Goal: Transaction & Acquisition: Purchase product/service

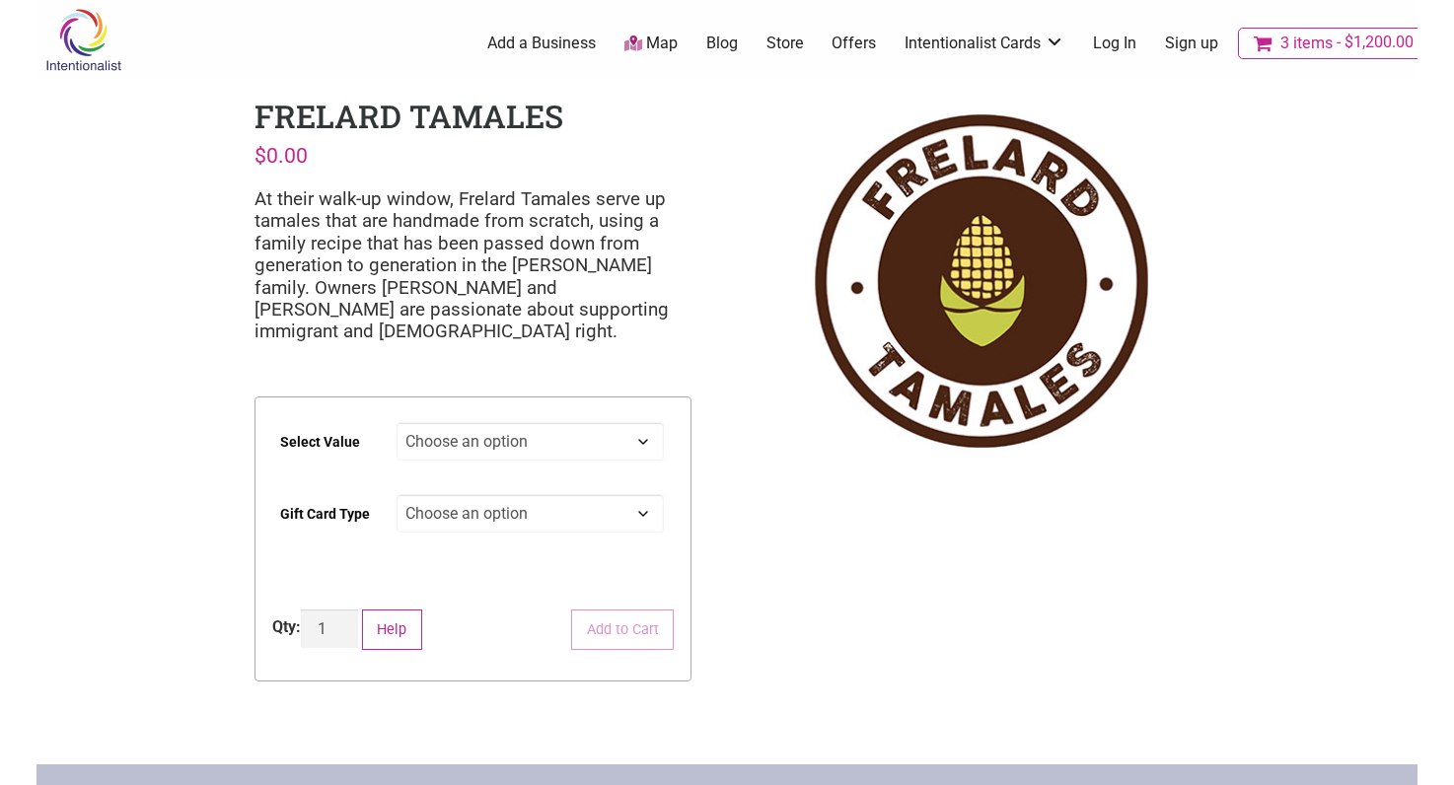
click at [627, 444] on select "Choose an option $25 $50 $100 $200 $500" at bounding box center [531, 441] width 268 height 38
select select "$500"
click at [397, 422] on select "Choose an option $25 $50 $100 $200 $500" at bounding box center [531, 441] width 268 height 38
click at [587, 513] on select "Choose an option Physical" at bounding box center [531, 513] width 268 height 38
select select "Physical"
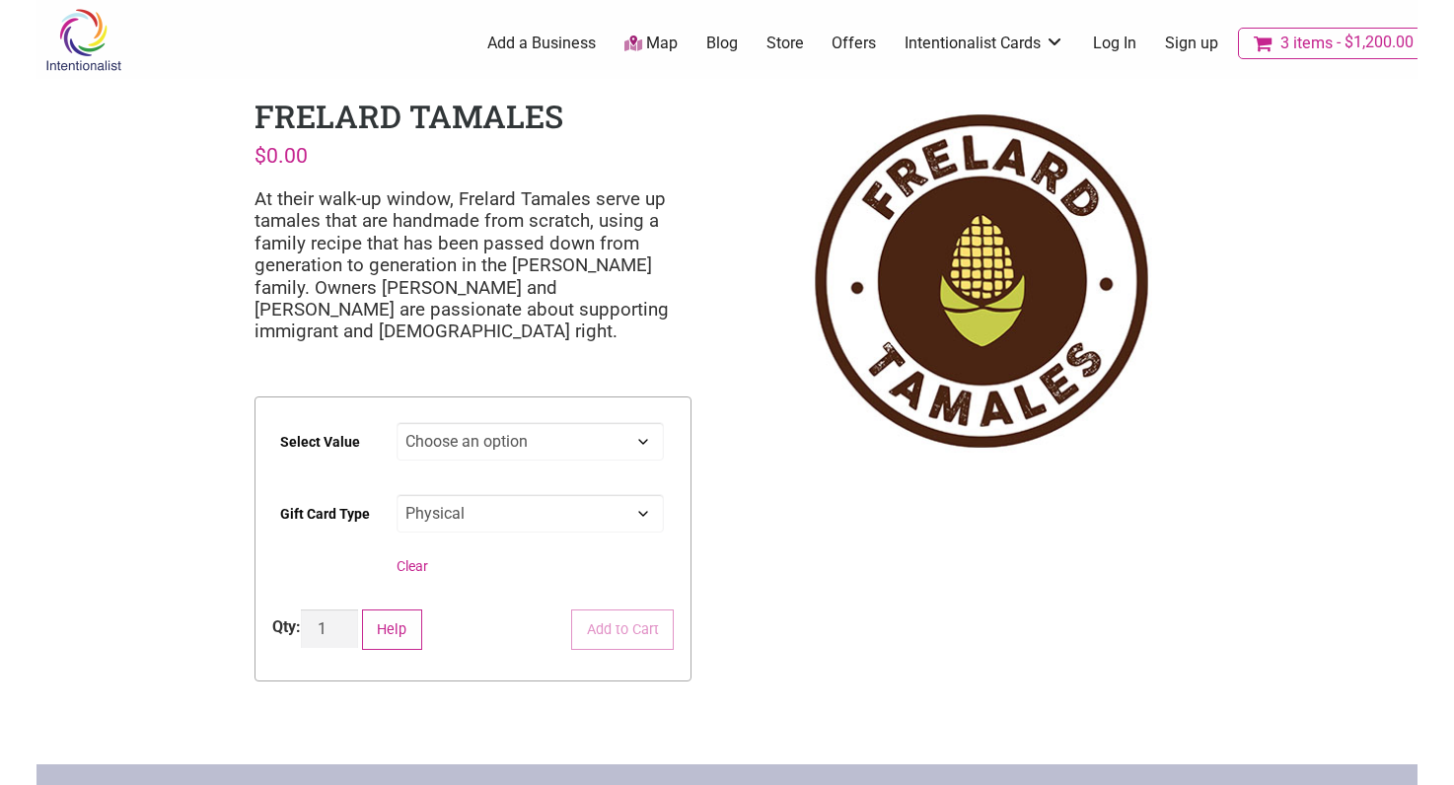
click at [397, 494] on select "Choose an option Physical" at bounding box center [531, 513] width 268 height 38
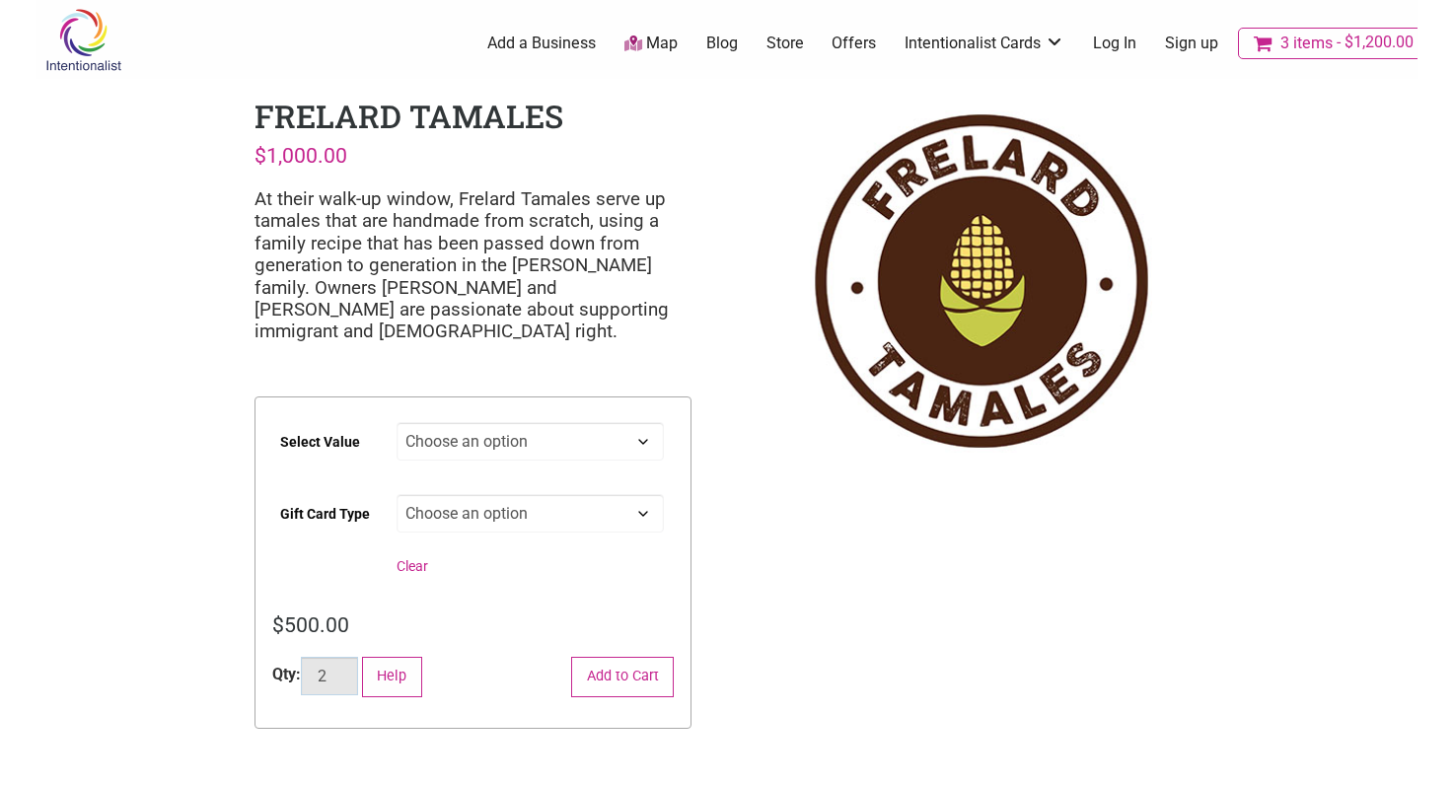
click at [345, 675] on input "2" at bounding box center [329, 676] width 57 height 38
type input "3"
click at [345, 675] on input "3" at bounding box center [329, 676] width 57 height 38
click at [638, 681] on button "Add to Cart" at bounding box center [622, 677] width 103 height 40
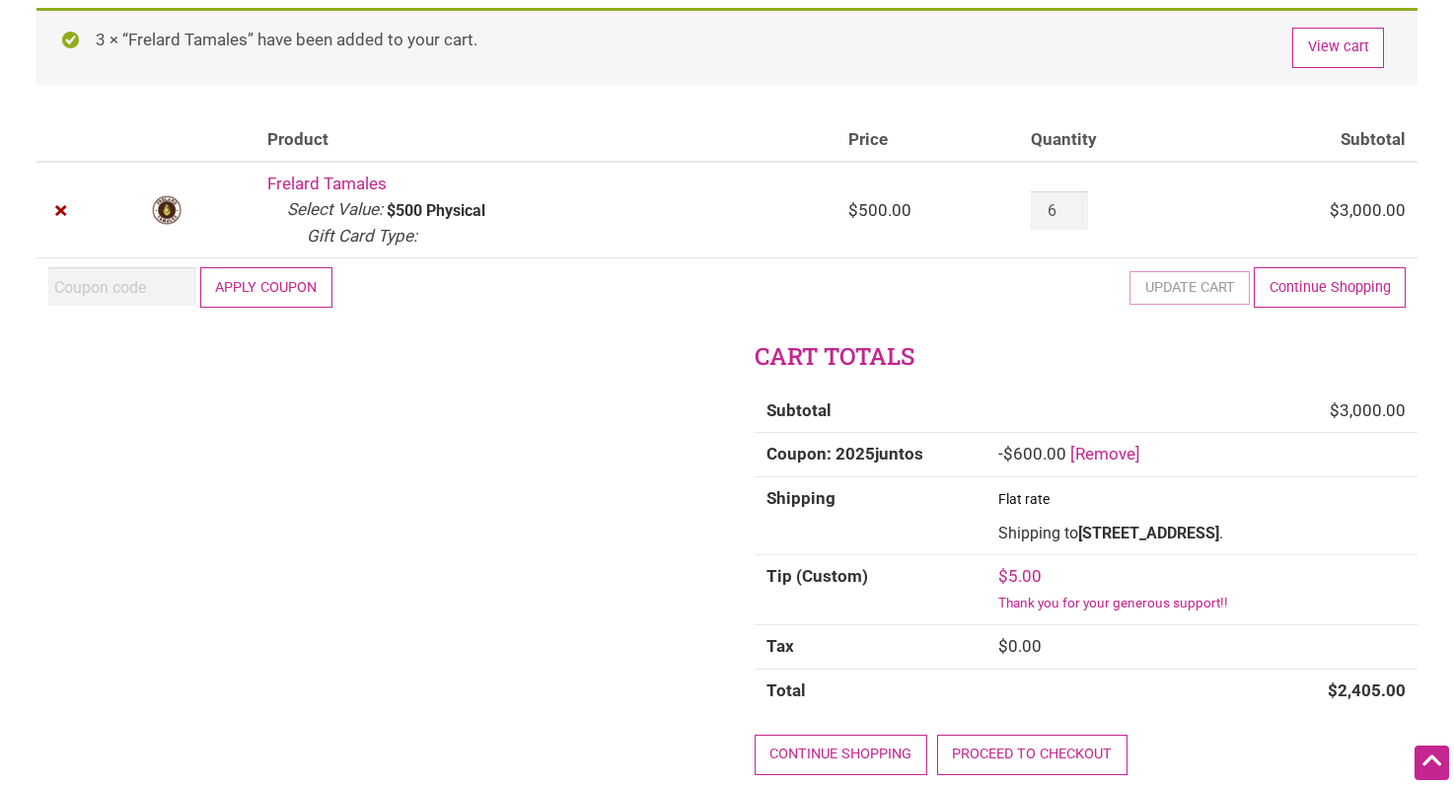
scroll to position [127, 0]
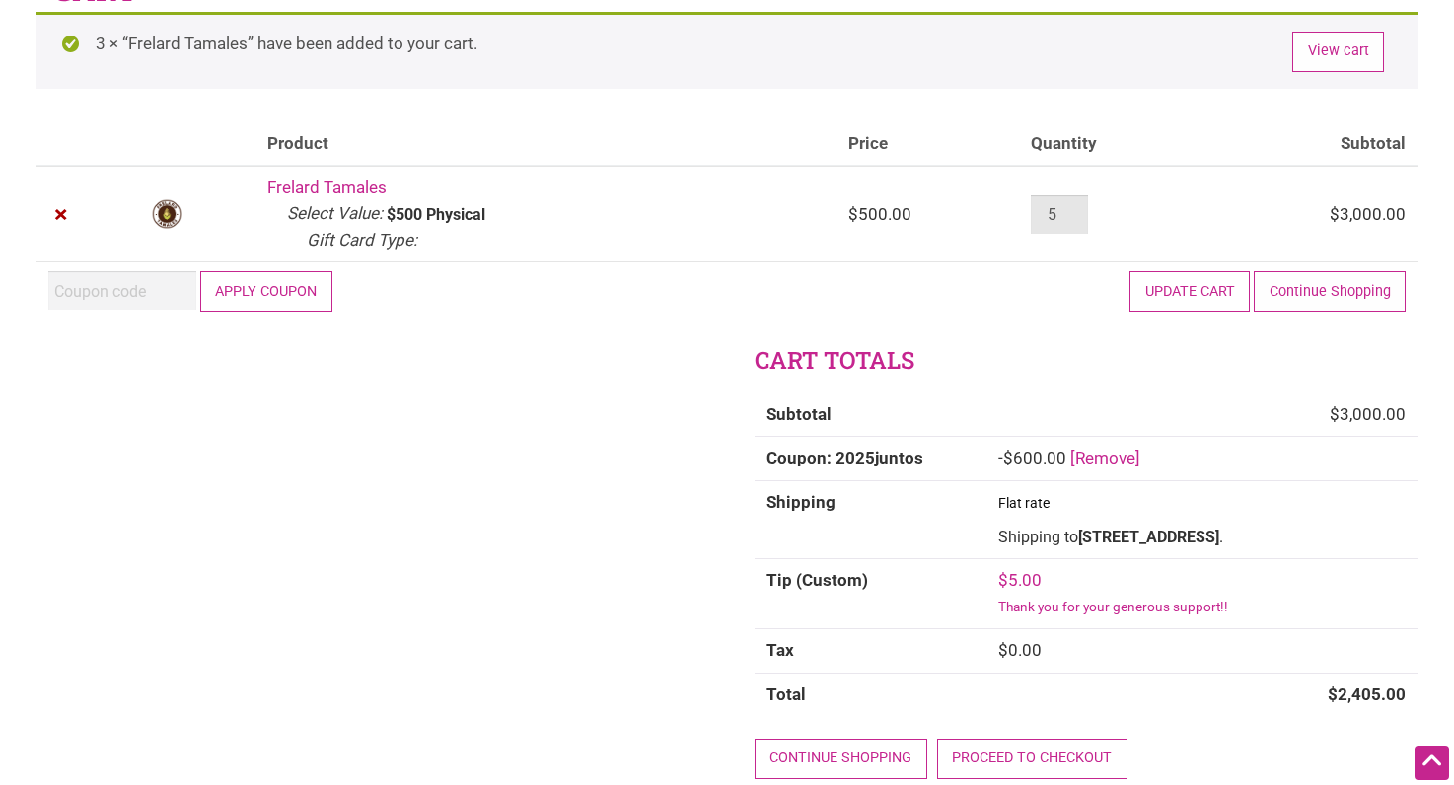
click at [1080, 220] on input "5" at bounding box center [1059, 214] width 57 height 38
click at [1080, 220] on input "4" at bounding box center [1059, 214] width 57 height 38
type input "3"
click at [1080, 220] on input "3" at bounding box center [1059, 214] width 57 height 38
click at [1197, 298] on button "Update cart" at bounding box center [1190, 291] width 120 height 40
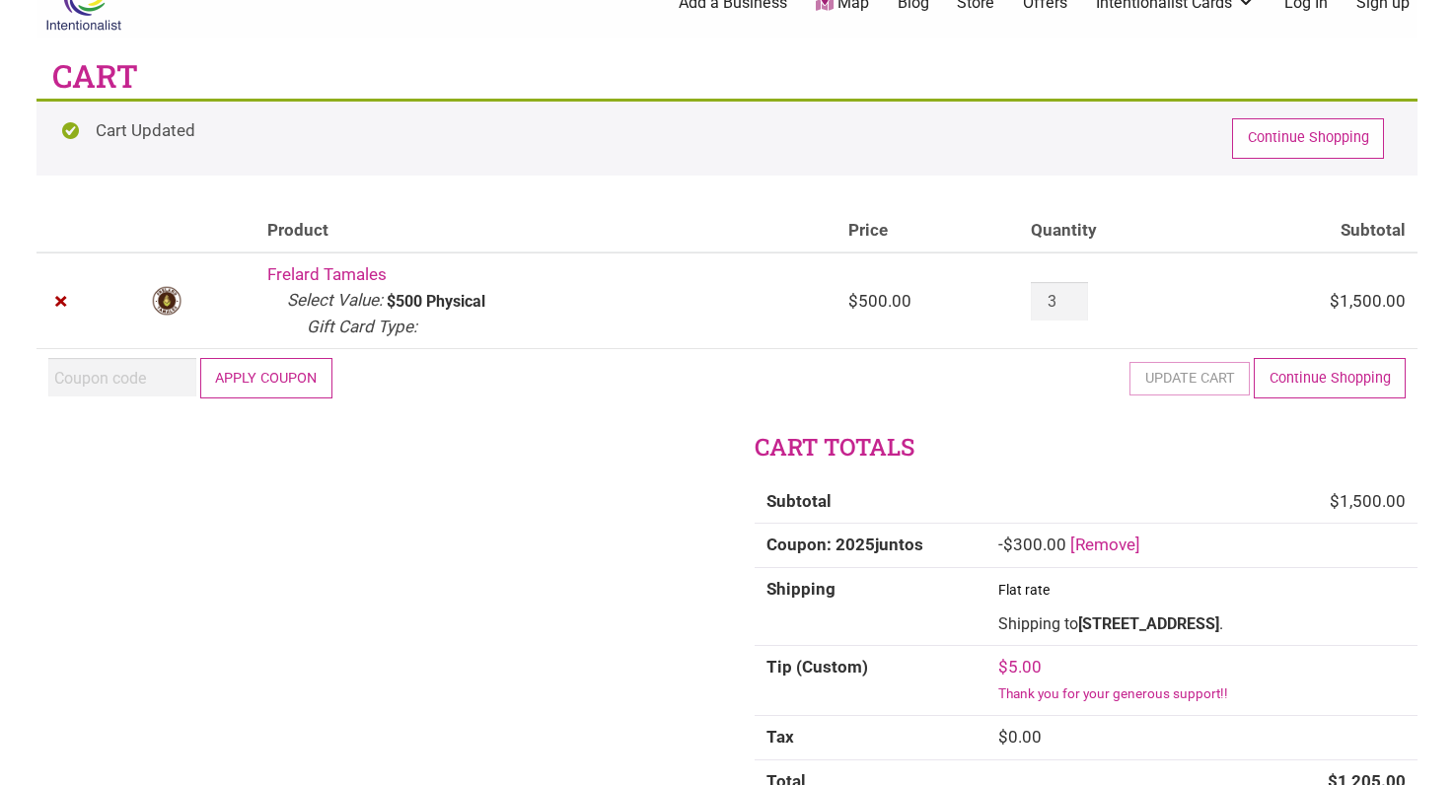
scroll to position [40, 0]
click at [132, 377] on input "Coupon:" at bounding box center [122, 377] width 148 height 38
paste input "2025JUNTOS"
type input "2025JUNTOS"
click at [265, 386] on button "Apply coupon" at bounding box center [266, 378] width 132 height 40
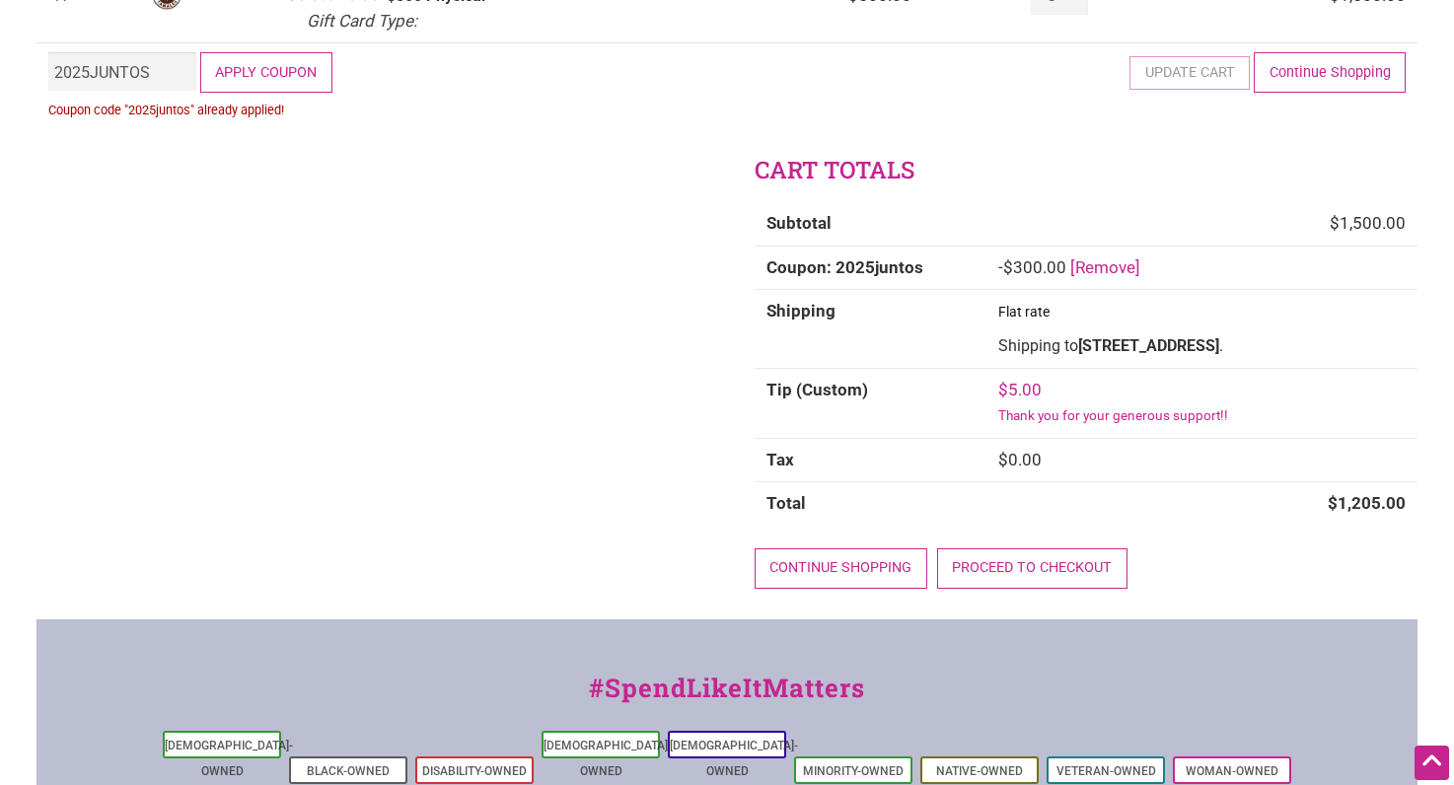
scroll to position [238, 0]
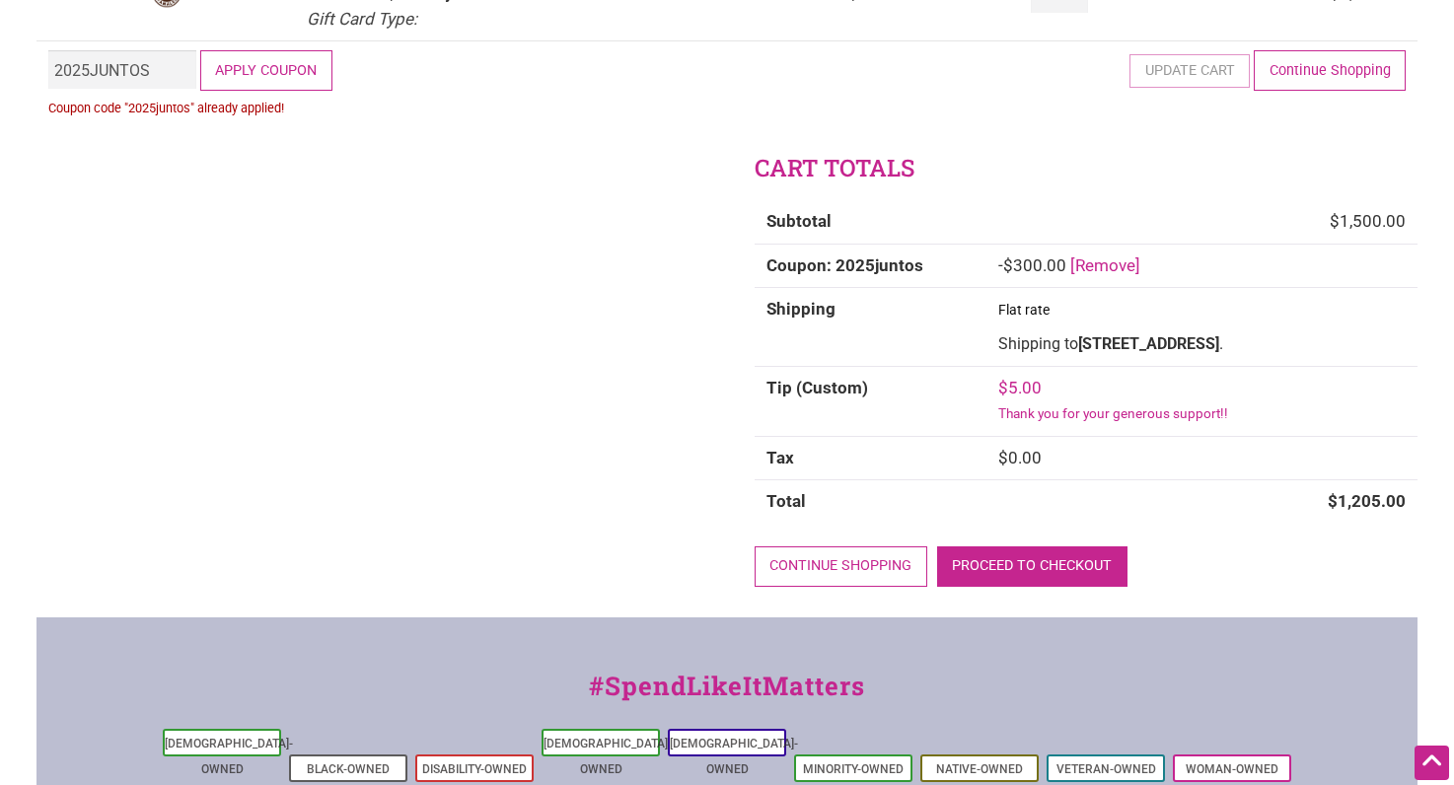
click at [1020, 587] on link "Proceed to checkout" at bounding box center [1032, 567] width 190 height 40
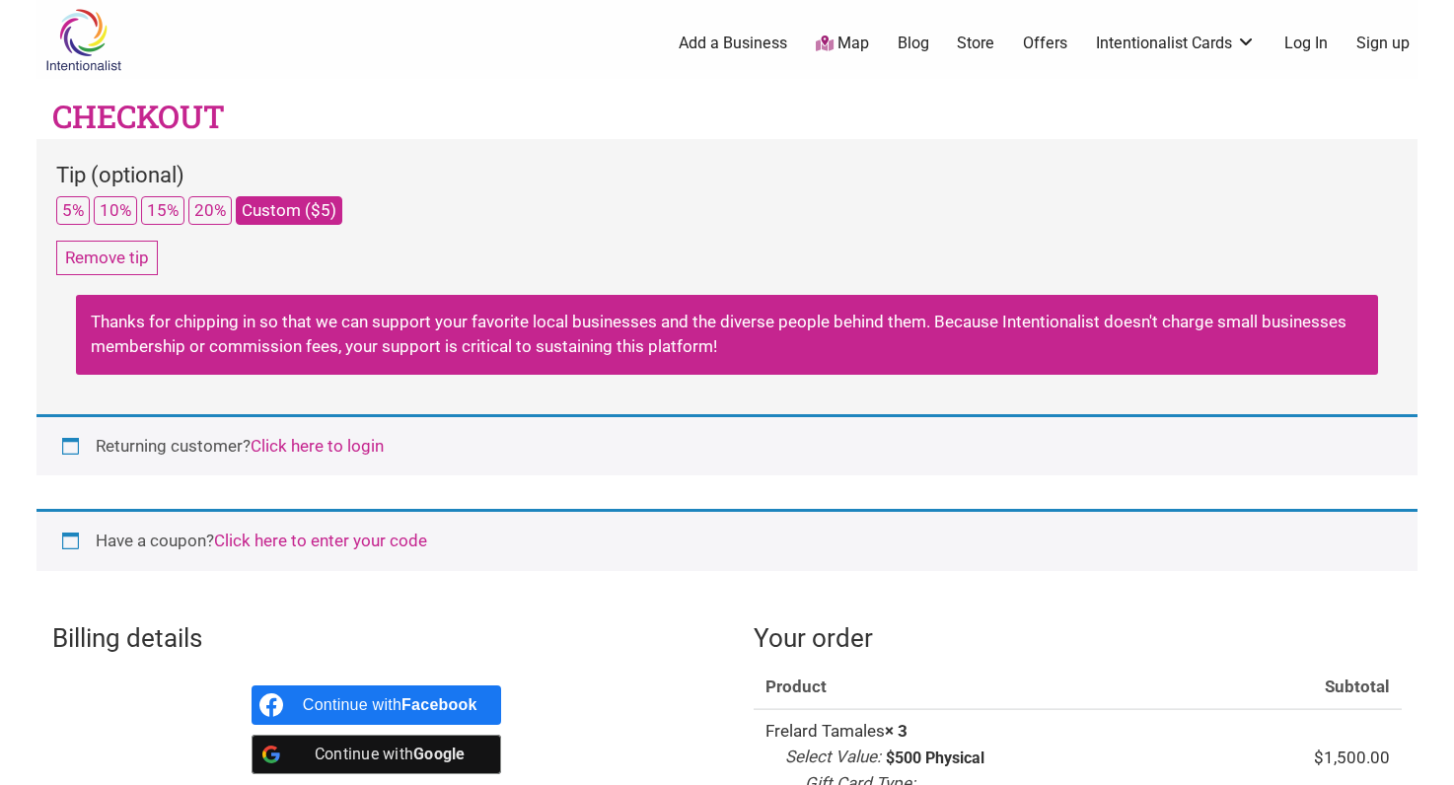
select select "WA"
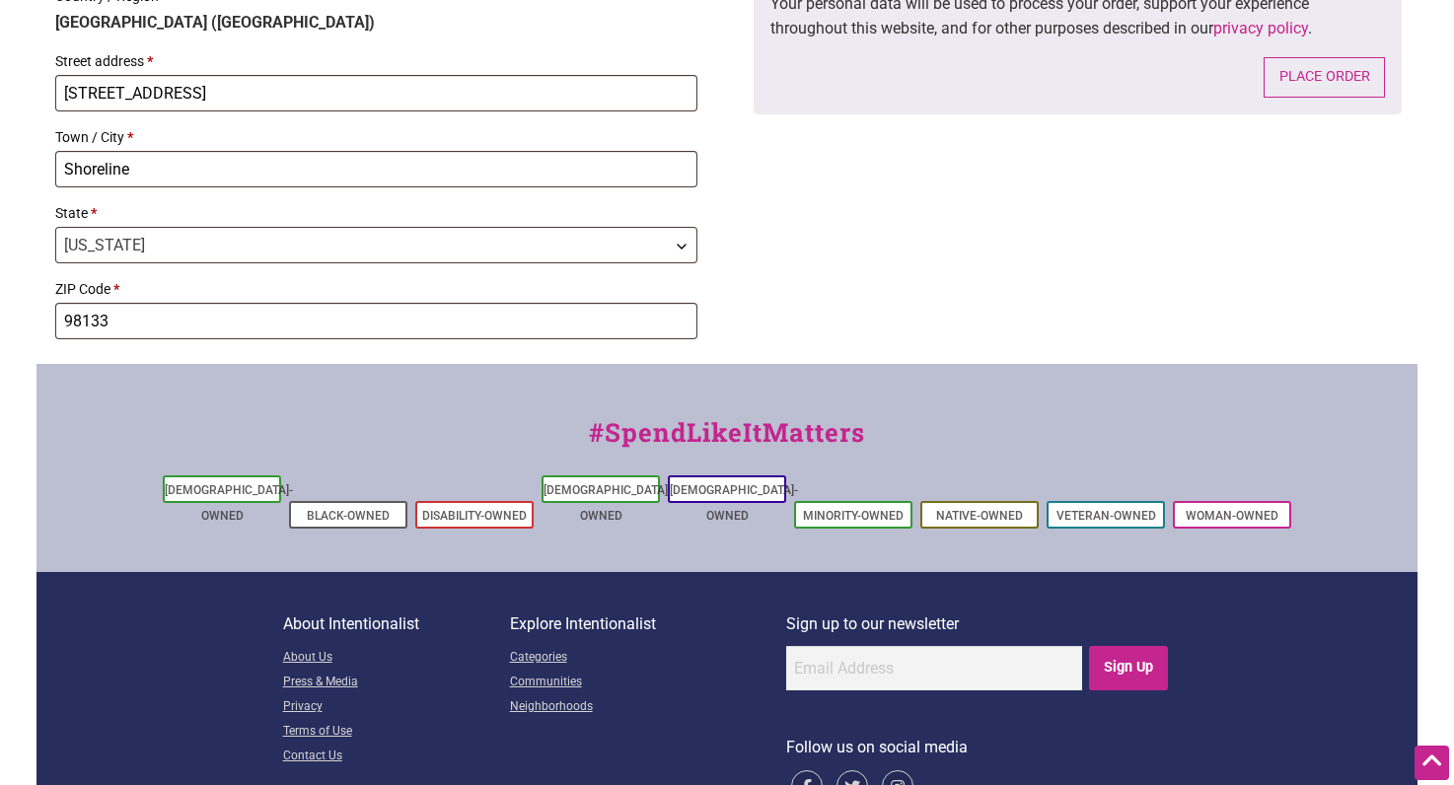
scroll to position [1523, 0]
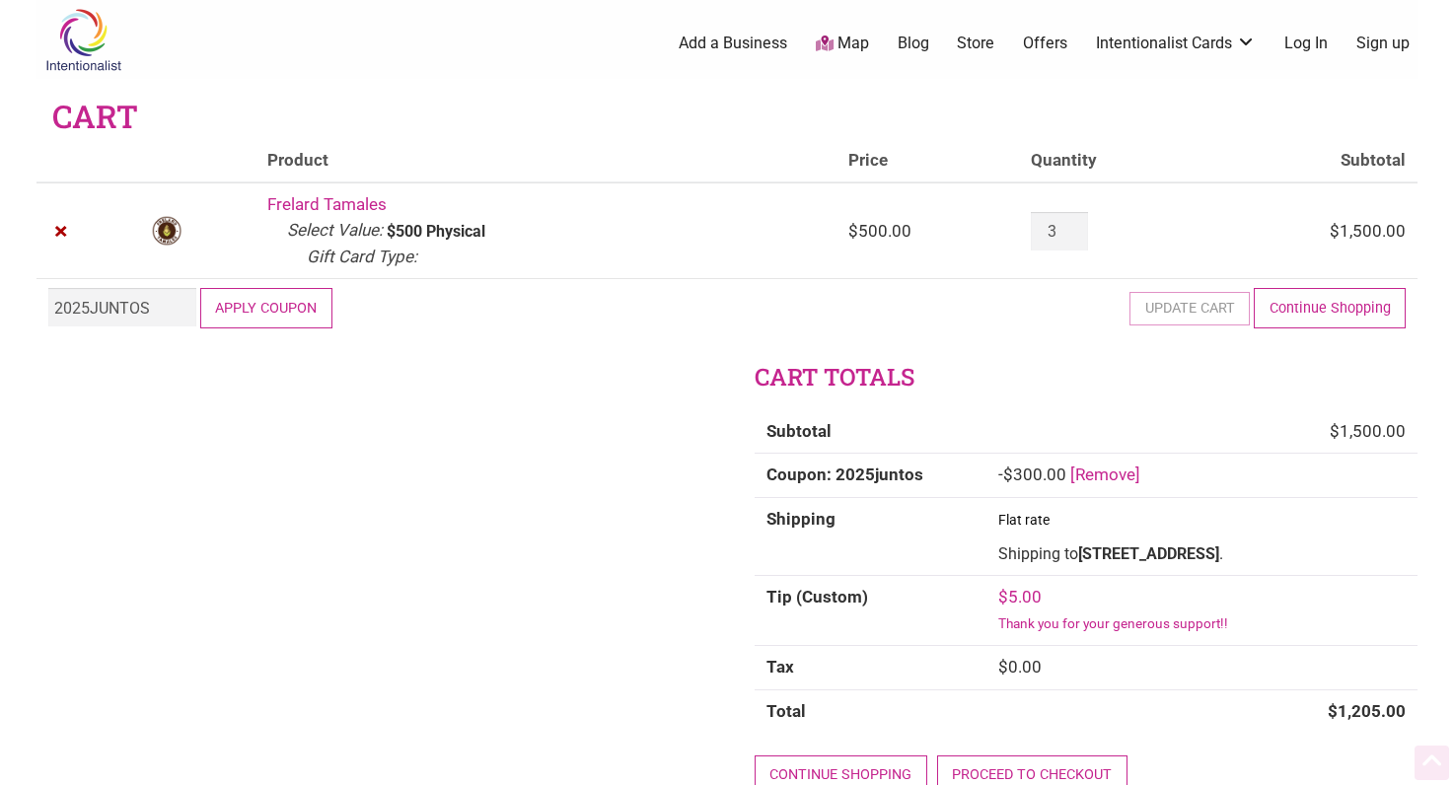
scroll to position [240, 0]
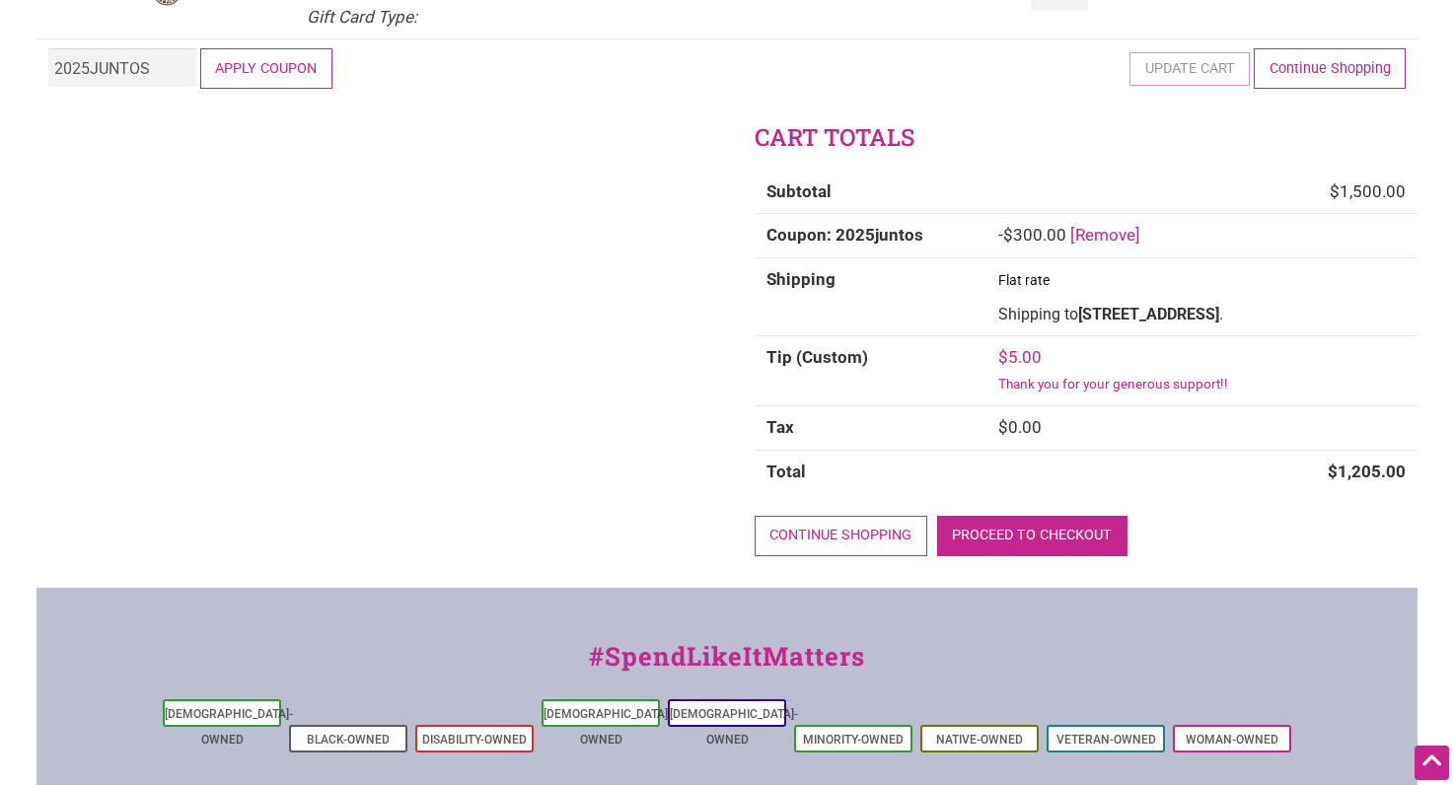
click at [1026, 556] on link "Proceed to checkout" at bounding box center [1032, 536] width 190 height 40
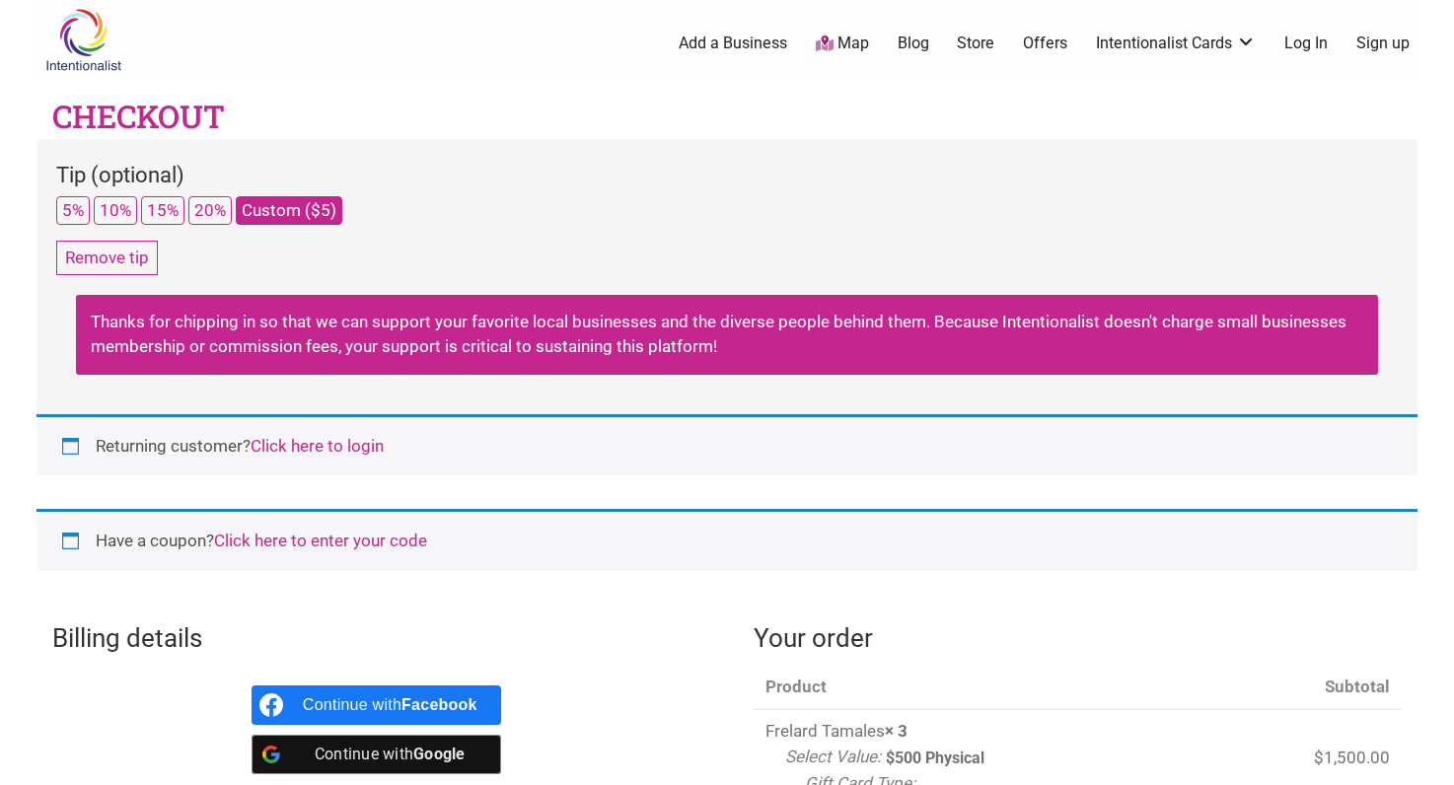
select select "WA"
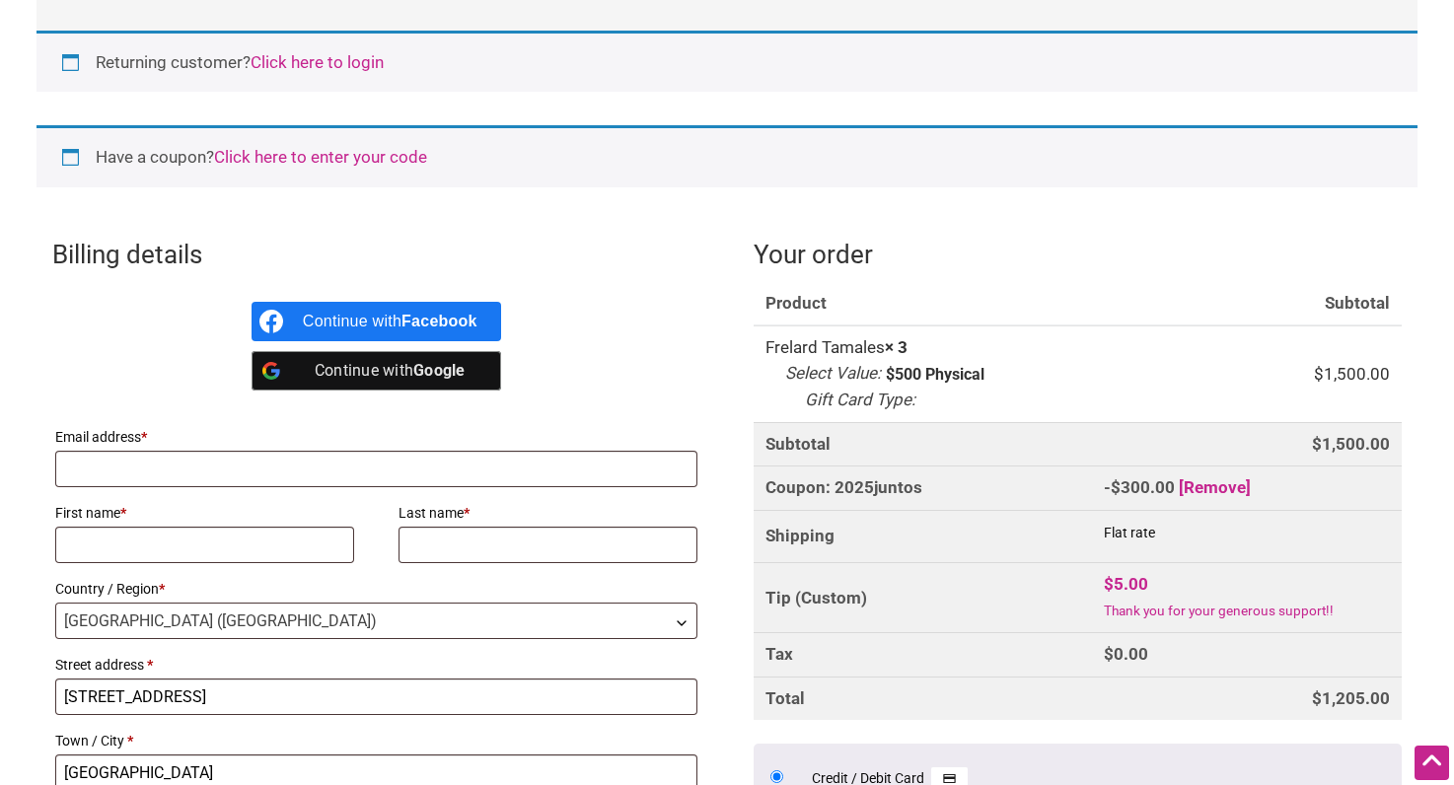
scroll to position [404, 0]
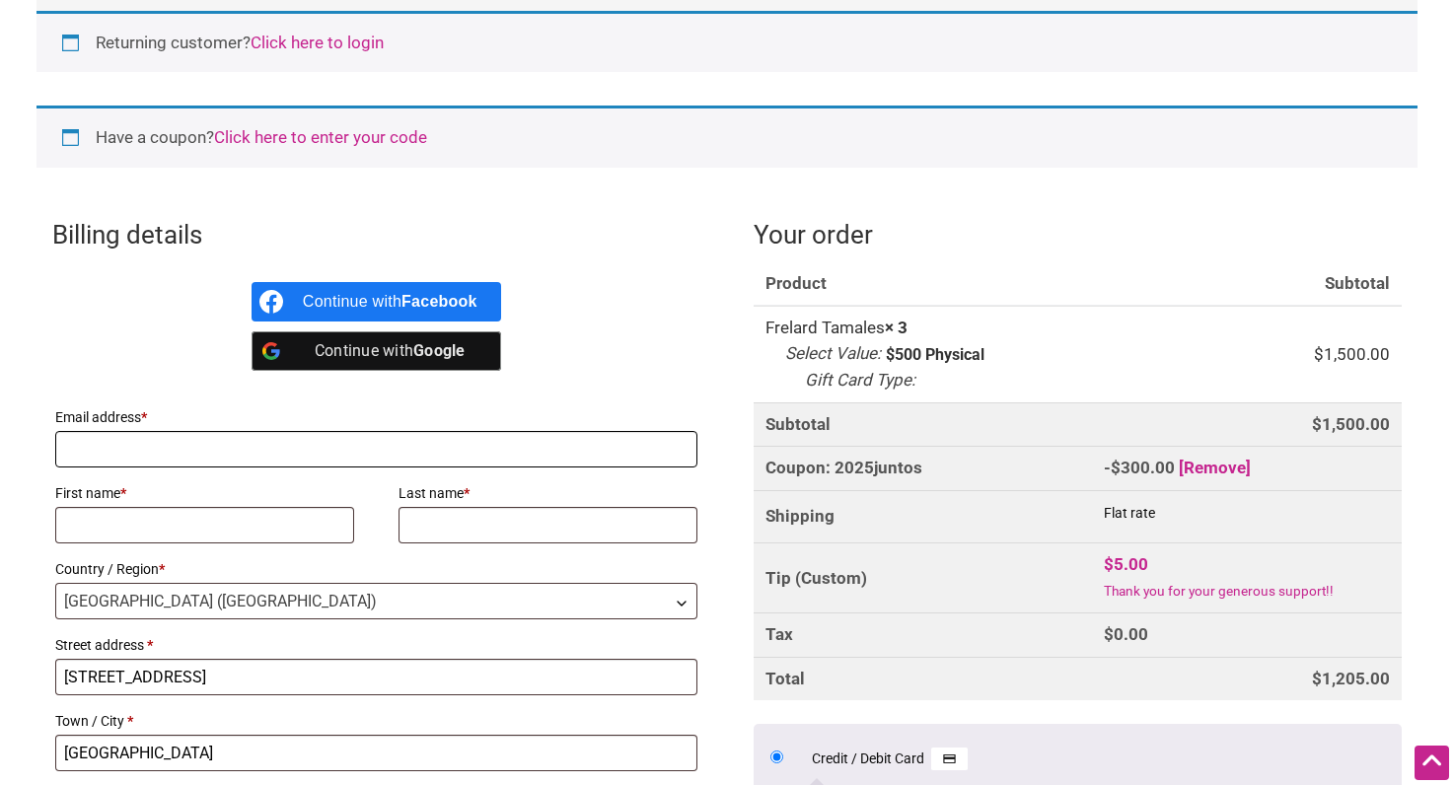
click at [121, 445] on input "Email address *" at bounding box center [376, 449] width 642 height 37
type input "[EMAIL_ADDRESS][DOMAIN_NAME]"
type input "Tommy"
type input "Atz"
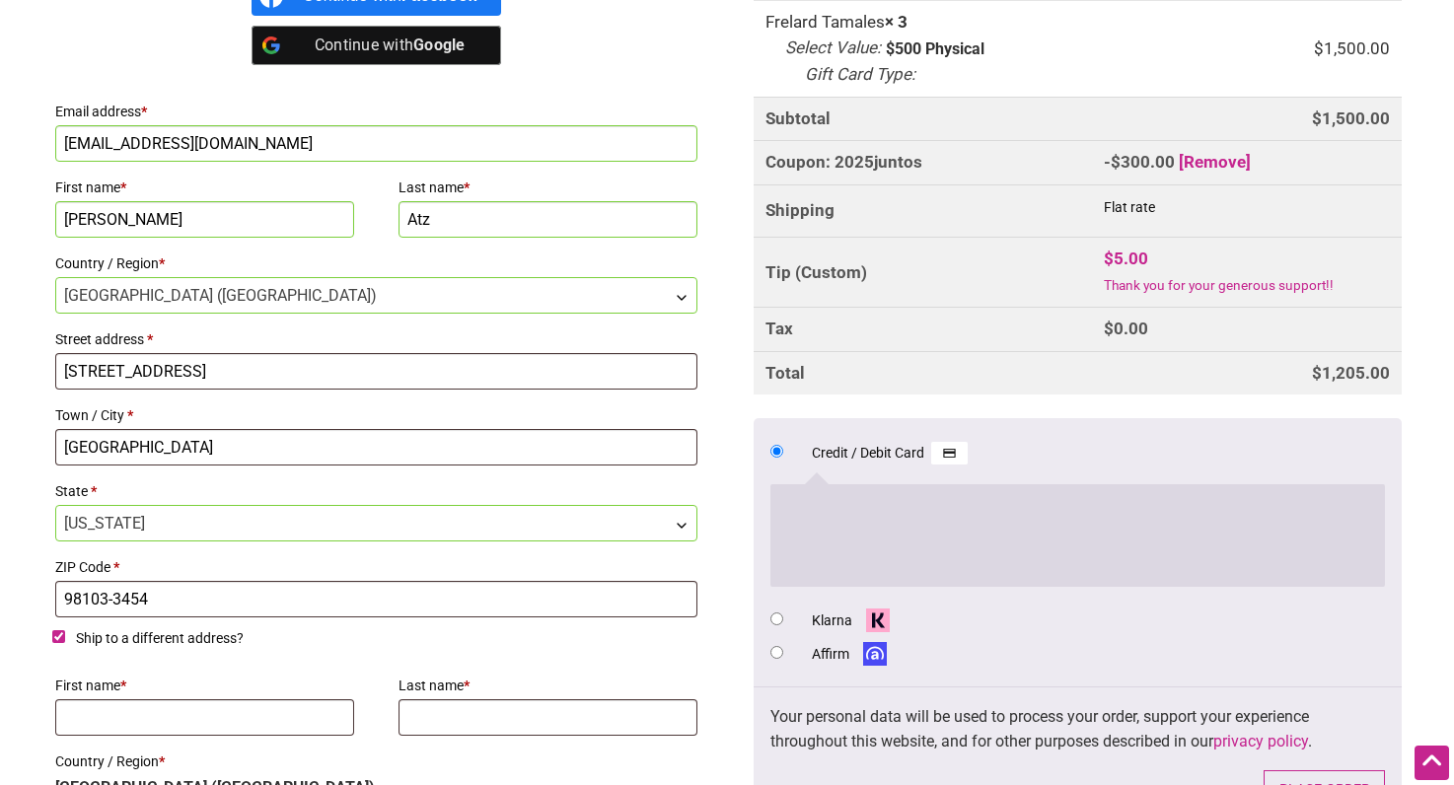
scroll to position [702, 0]
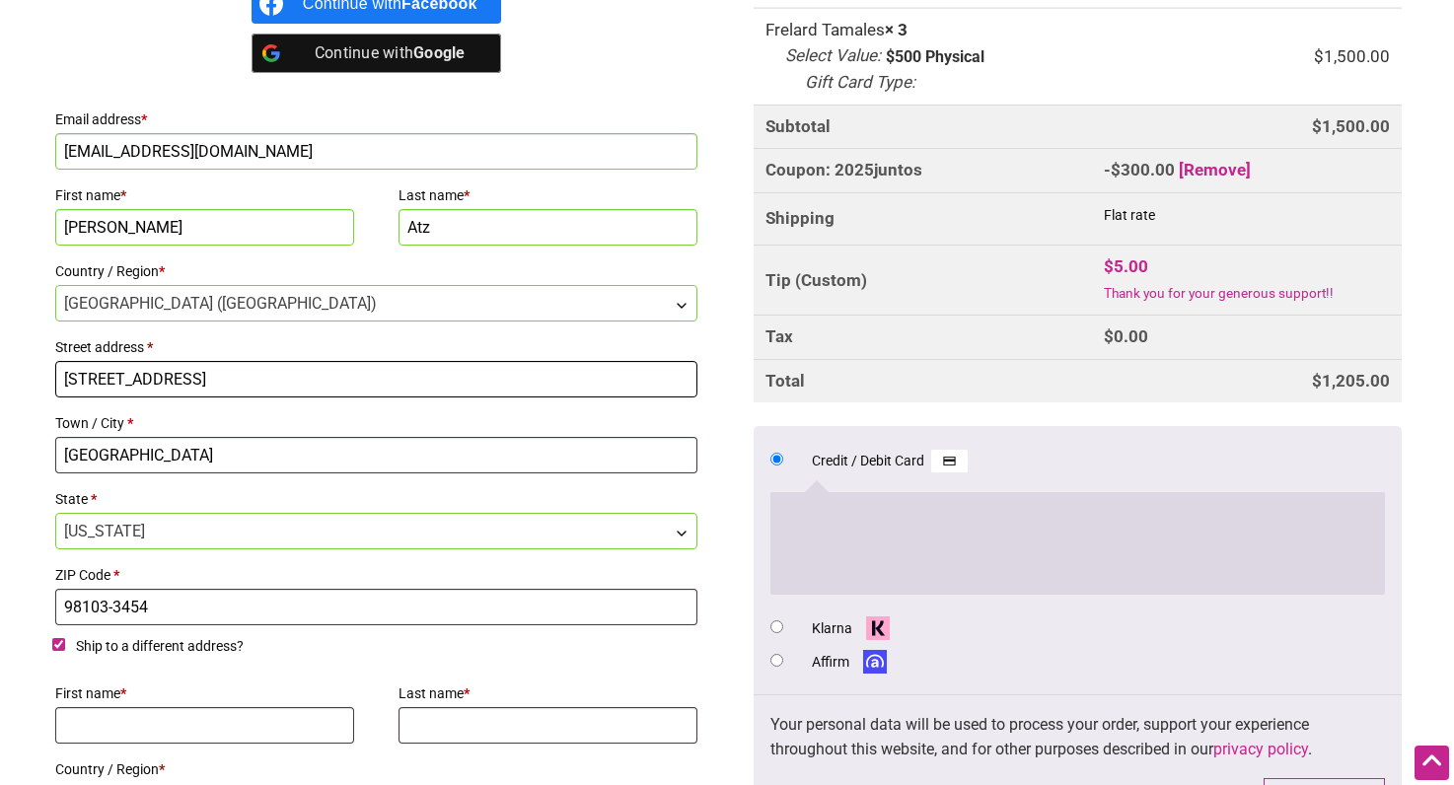
click at [235, 379] on input "714 N 95th St Apt 301" at bounding box center [376, 379] width 642 height 37
click at [235, 378] on input "714 N 95th St Apt 301" at bounding box center [376, 379] width 642 height 37
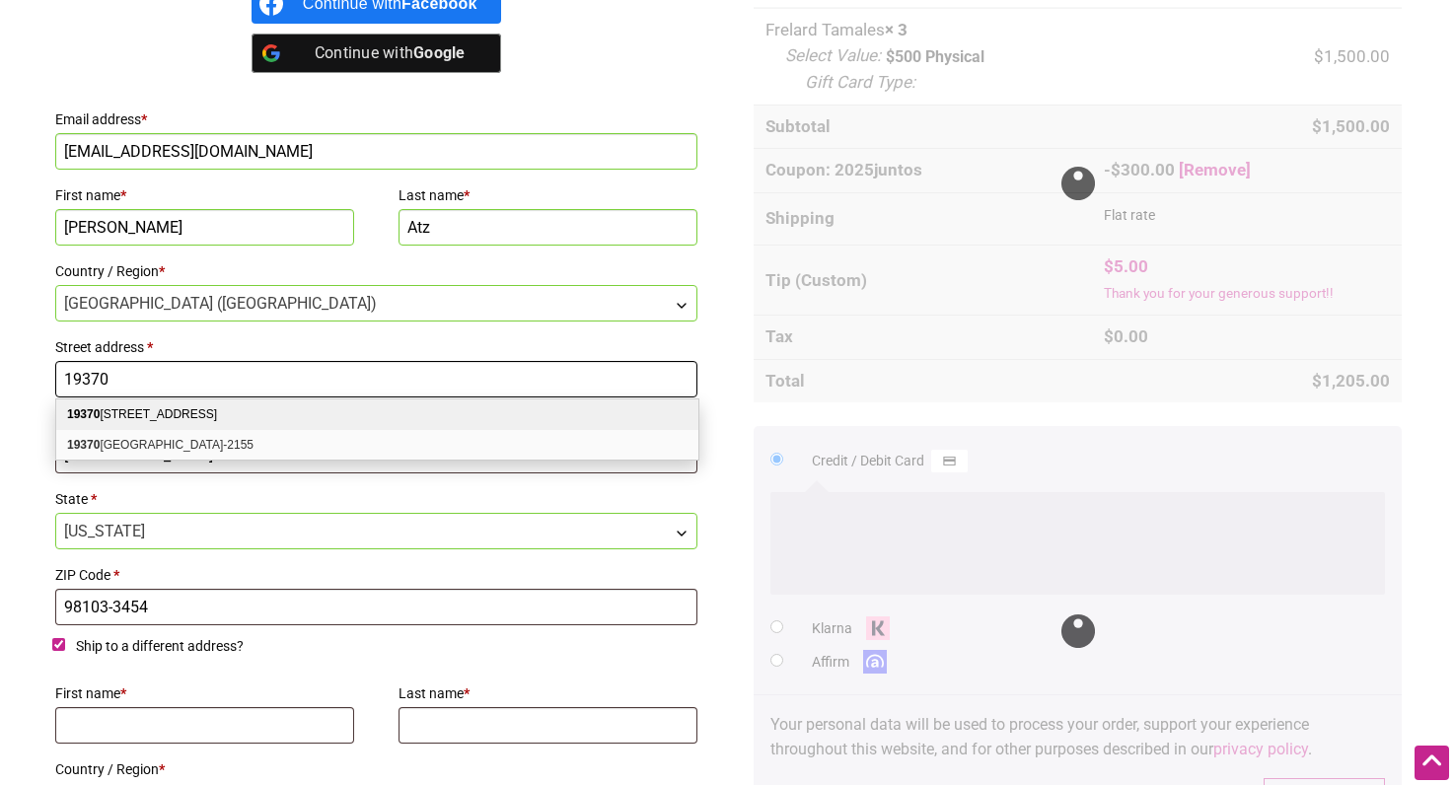
type input "[STREET_ADDRESS]"
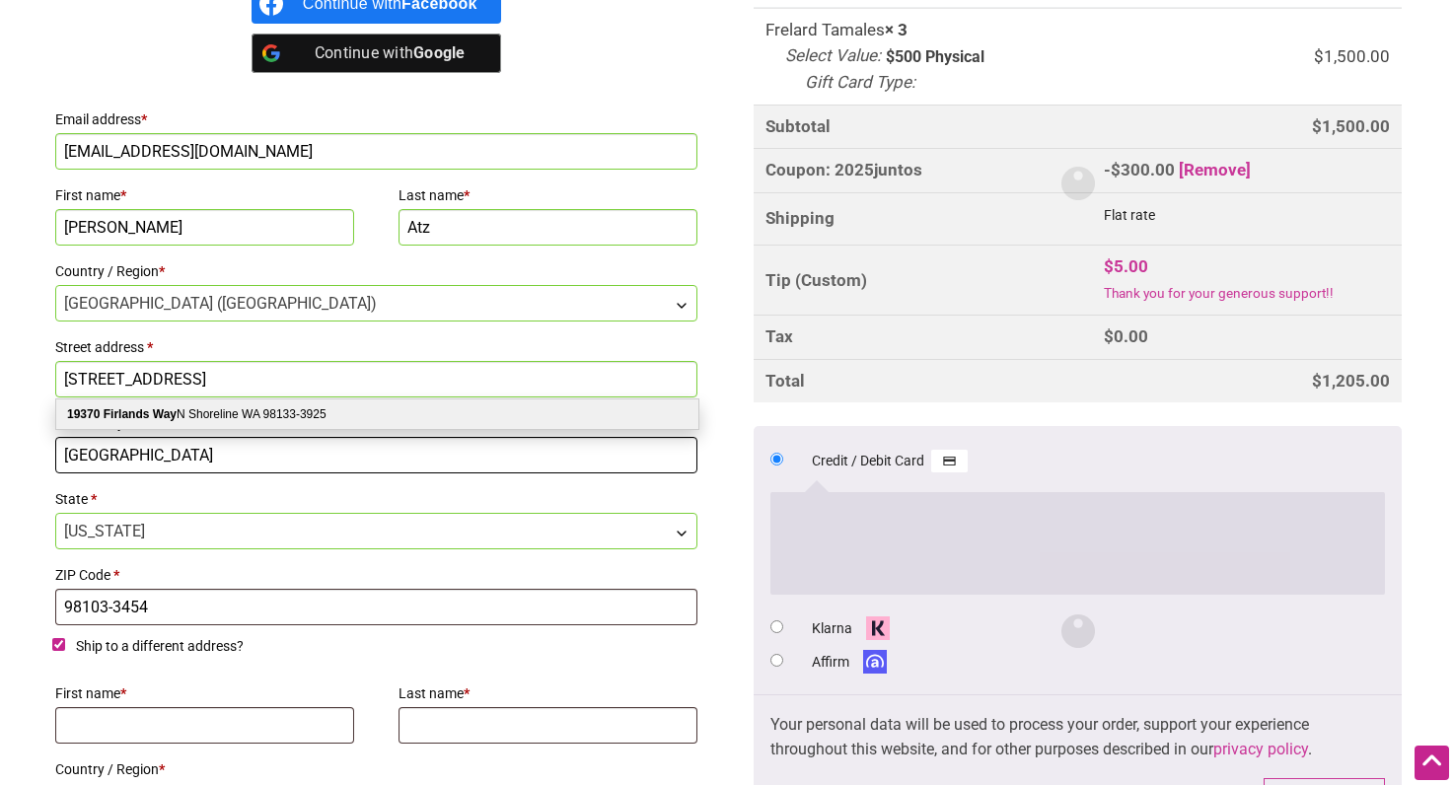
click at [148, 454] on input "Seattle" at bounding box center [376, 455] width 642 height 37
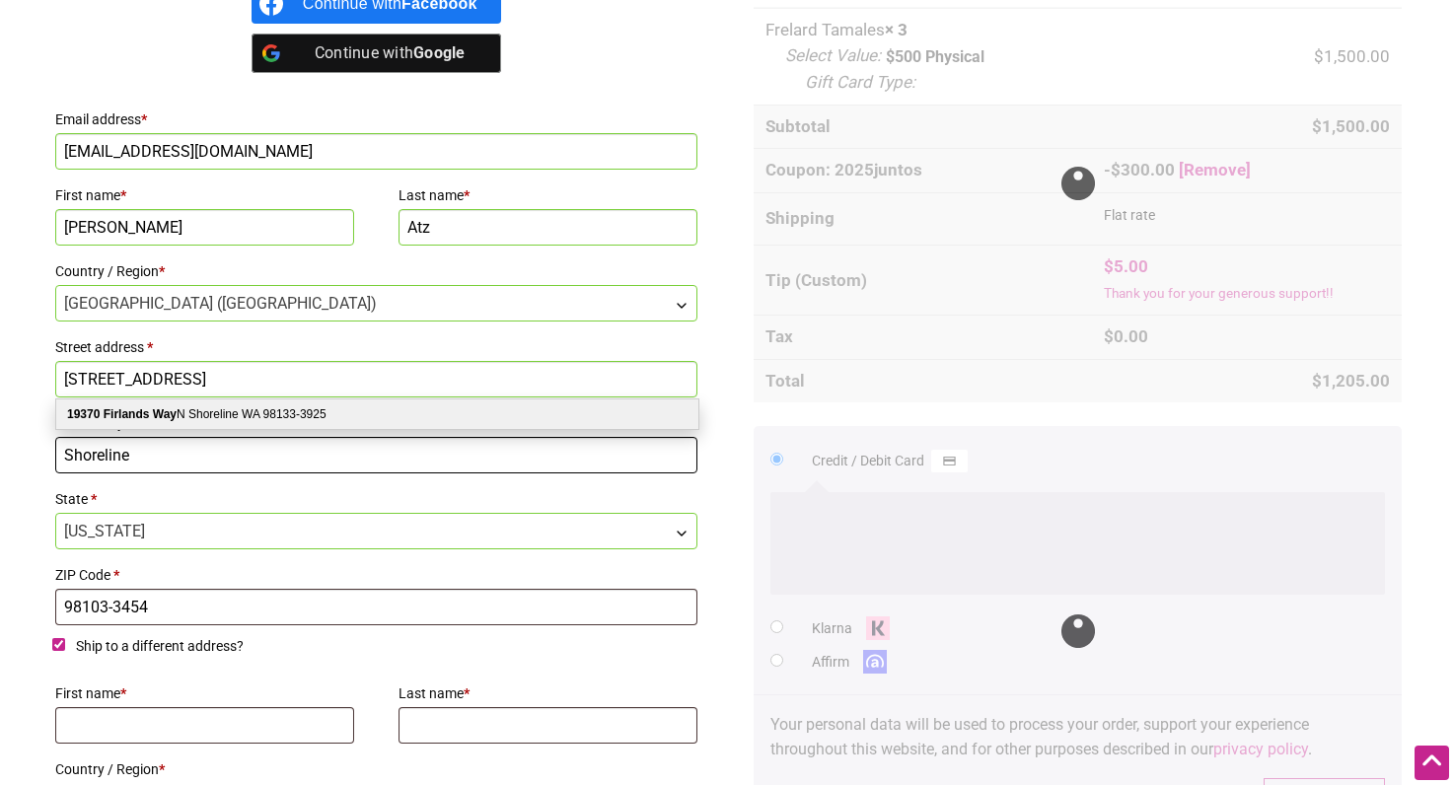
type input "Shoreline"
click at [378, 501] on label "State *" at bounding box center [376, 499] width 642 height 28
click at [56, 513] on select "Select an option… Alabama Alaska Arizona Arkansas California Colorado Connectic…" at bounding box center [55, 513] width 1 height 1
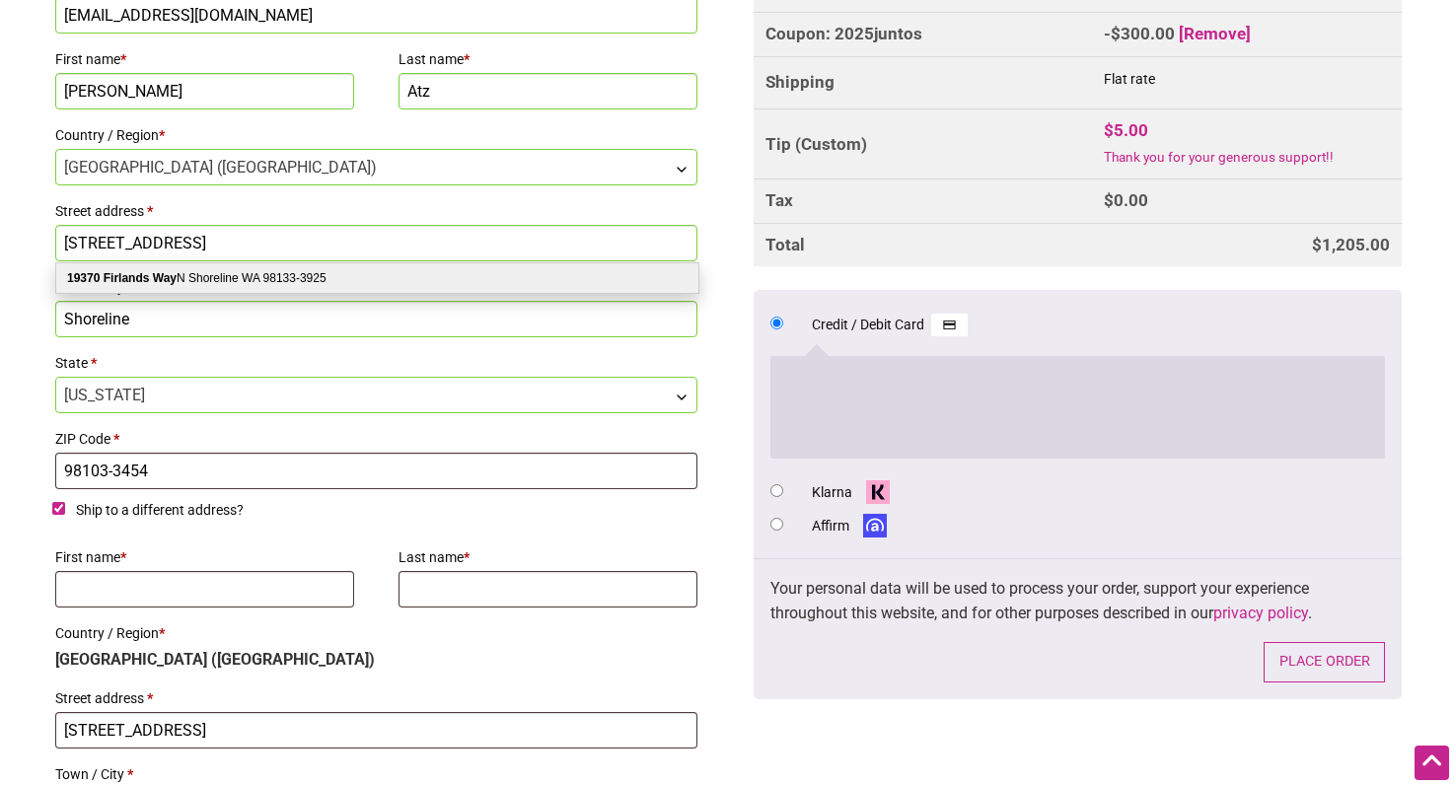
scroll to position [843, 0]
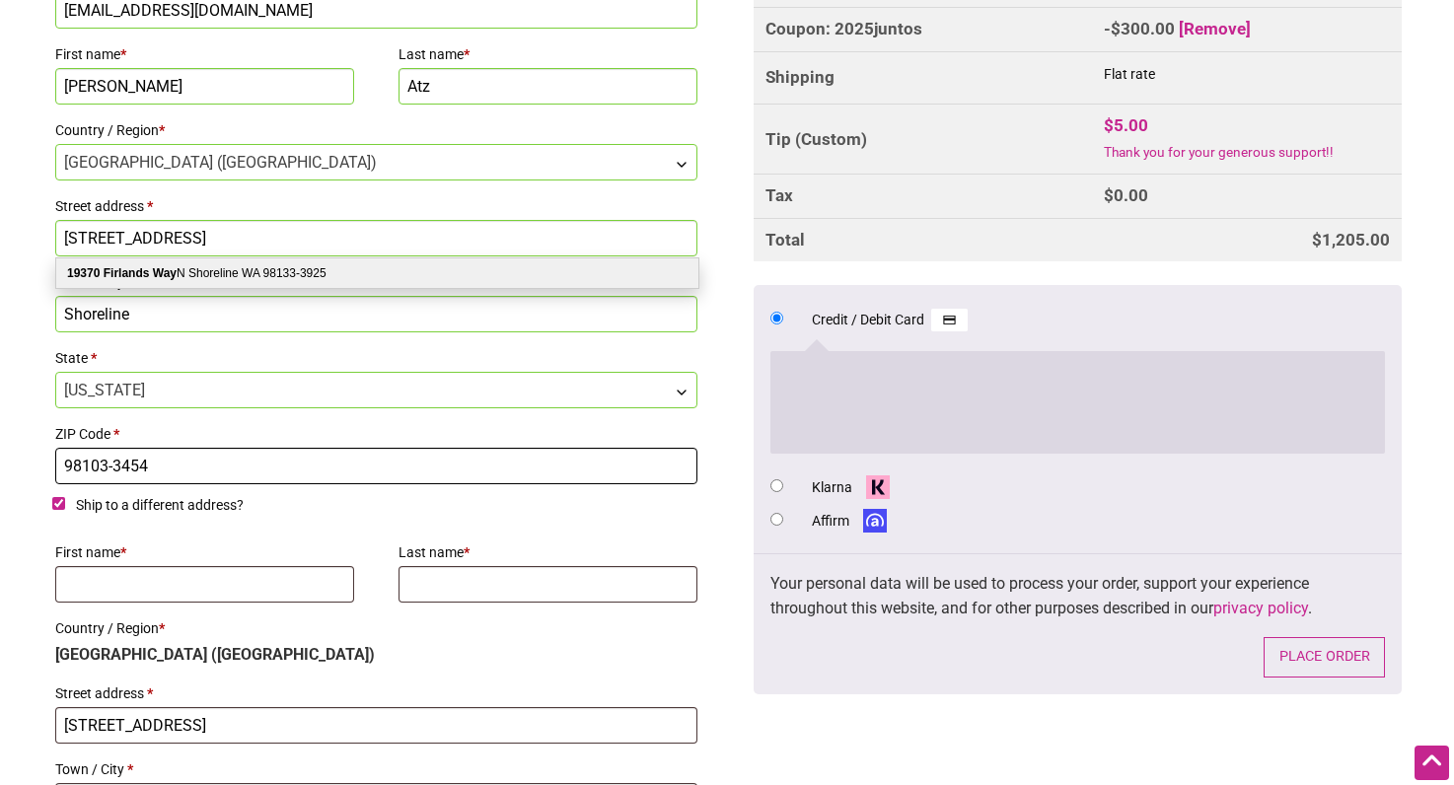
drag, startPoint x: 67, startPoint y: 468, endPoint x: 199, endPoint y: 461, distance: 132.4
click at [199, 461] on input "98103-3454" at bounding box center [376, 466] width 642 height 37
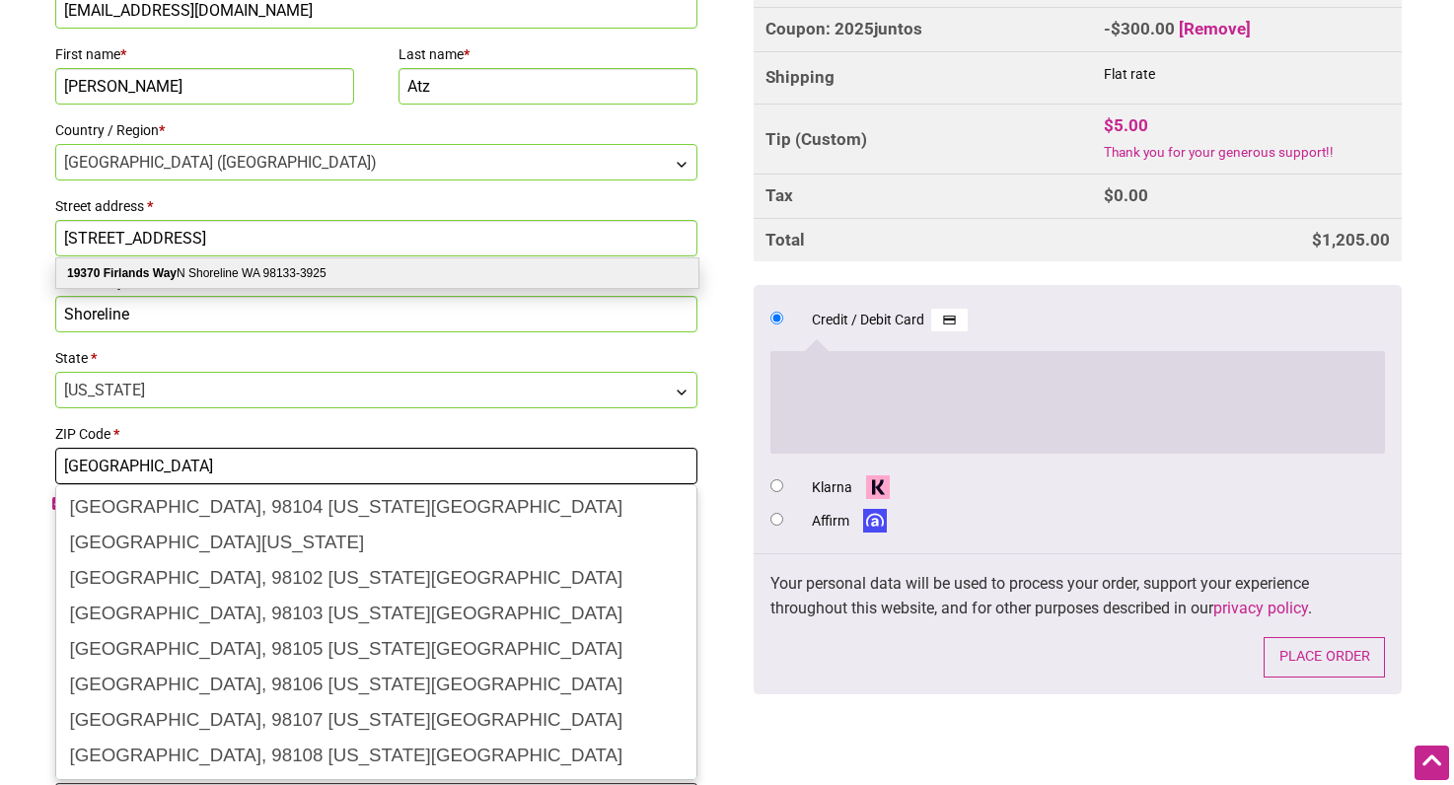
click at [200, 470] on input "Seattle" at bounding box center [376, 466] width 642 height 37
click at [201, 470] on input "Seattle" at bounding box center [376, 466] width 642 height 37
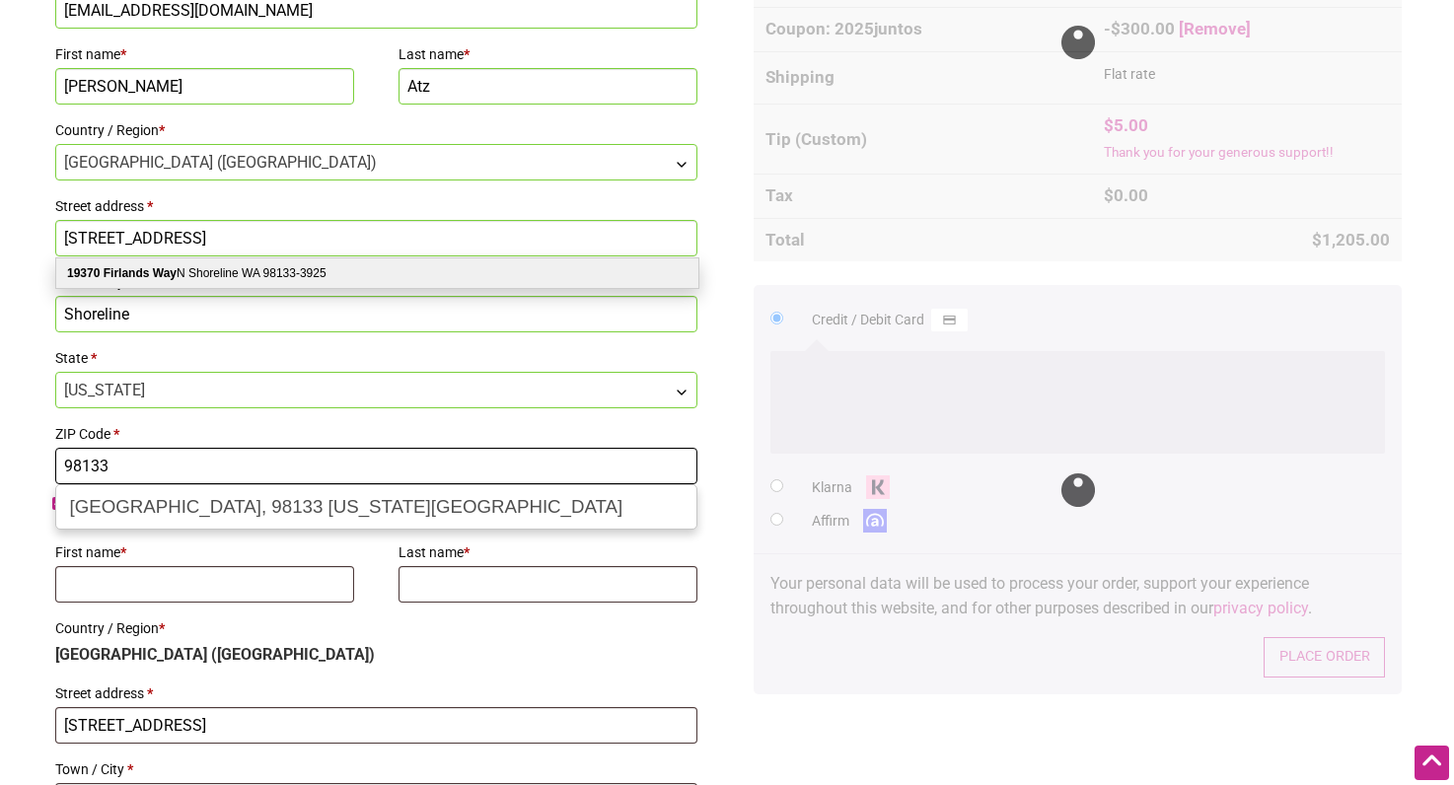
click at [172, 465] on input "98133" at bounding box center [376, 466] width 642 height 37
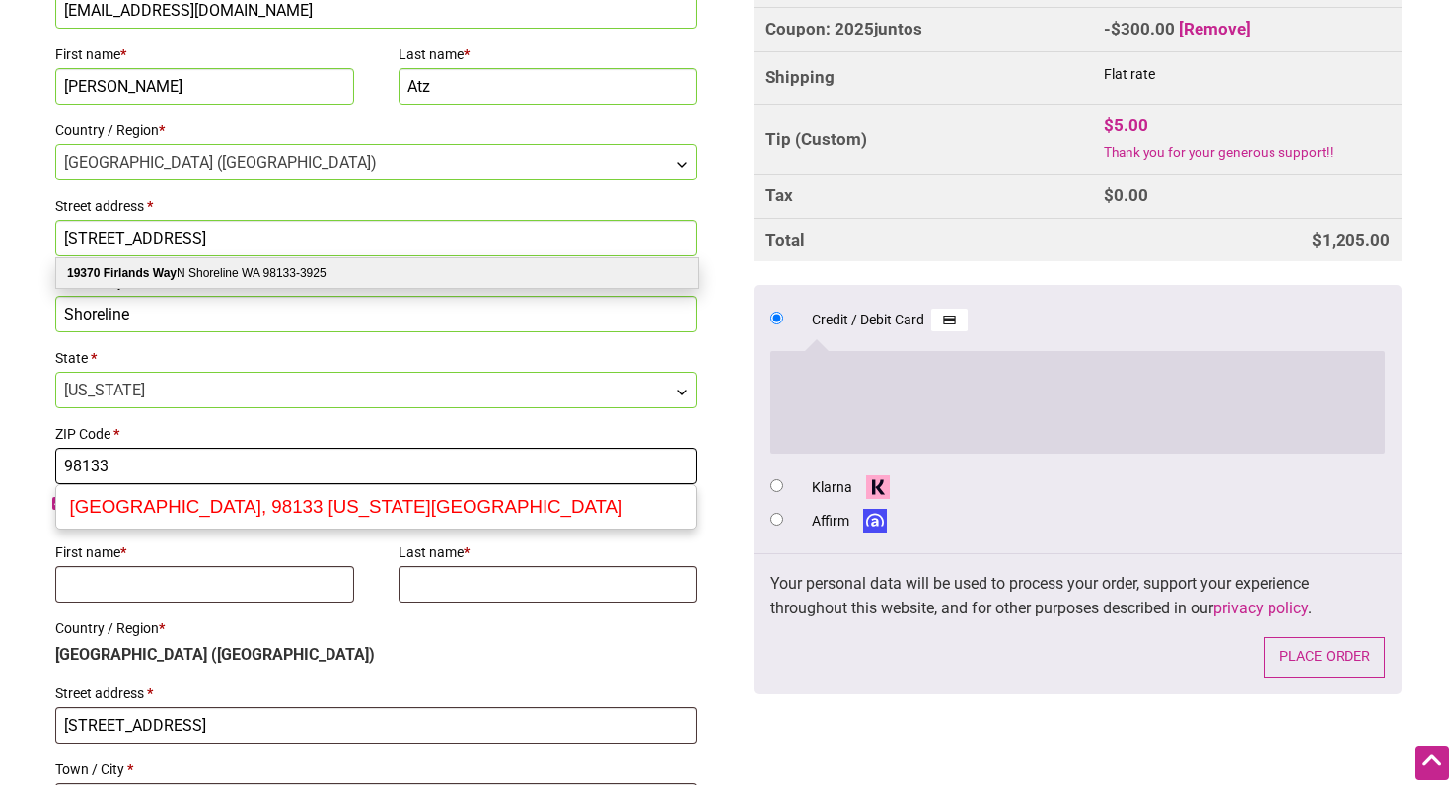
type input "Seattle"
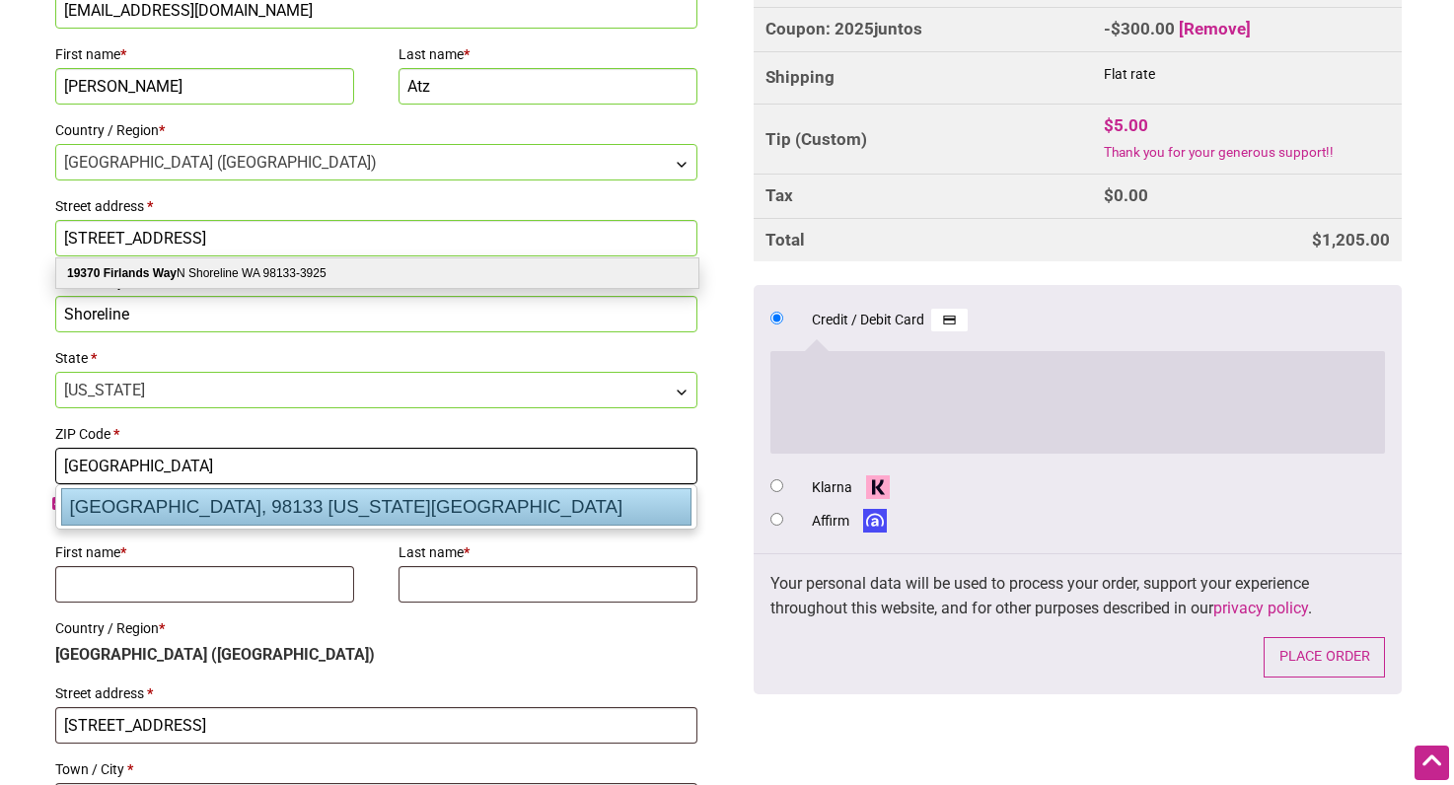
click at [102, 508] on div "Seattle, 98133 Washington US" at bounding box center [376, 506] width 630 height 37
type input "Seattle"
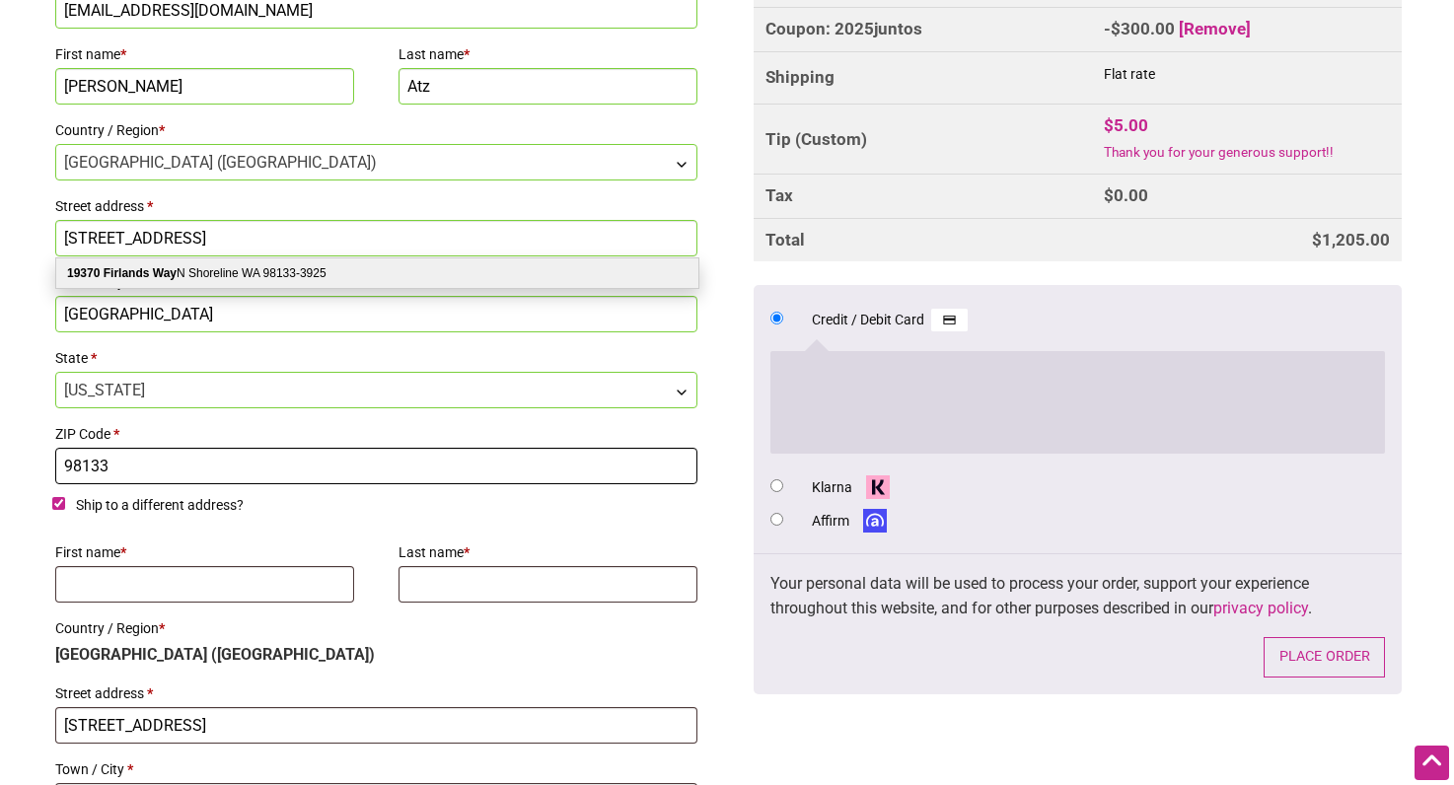
type input "98133"
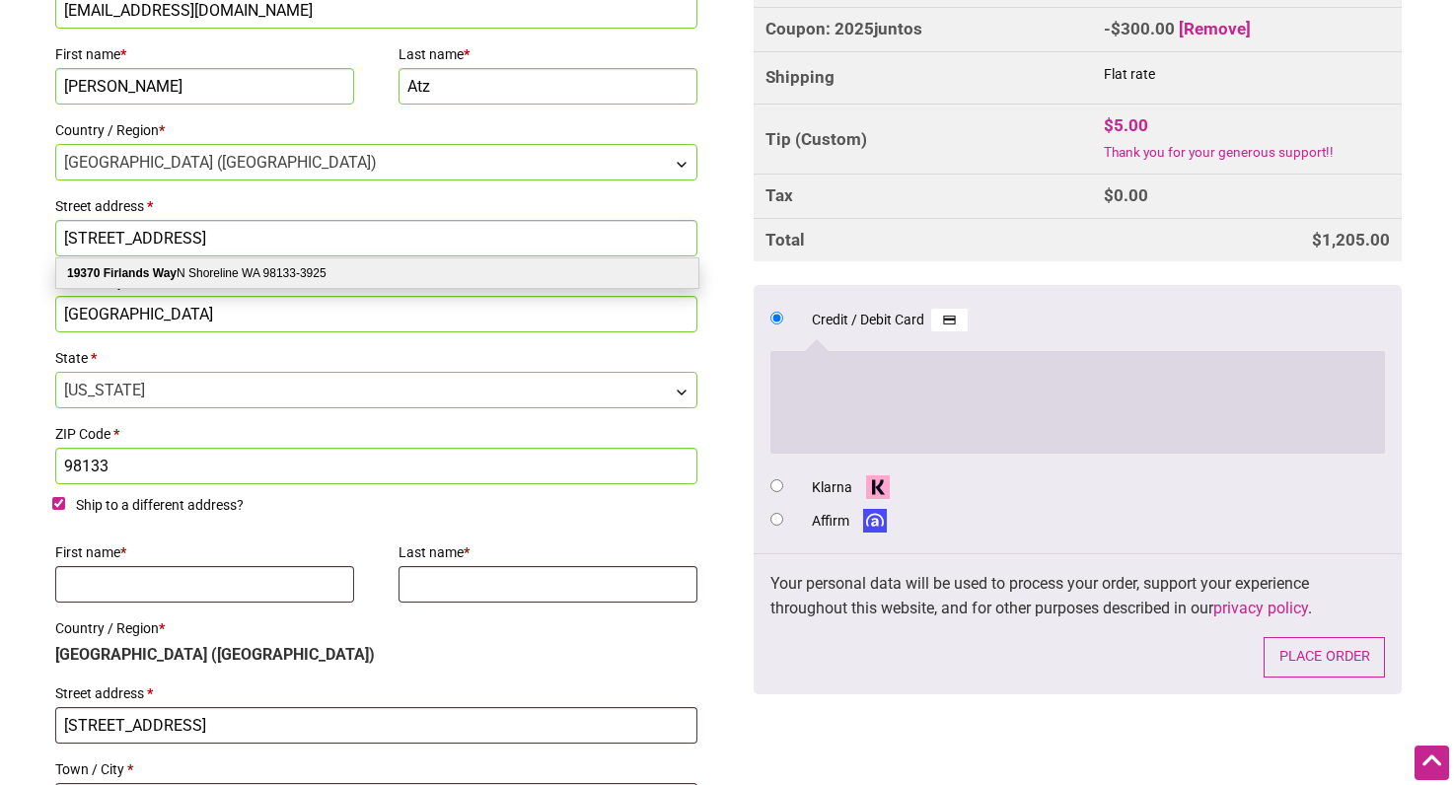
click at [147, 318] on input "Seattle" at bounding box center [376, 314] width 642 height 37
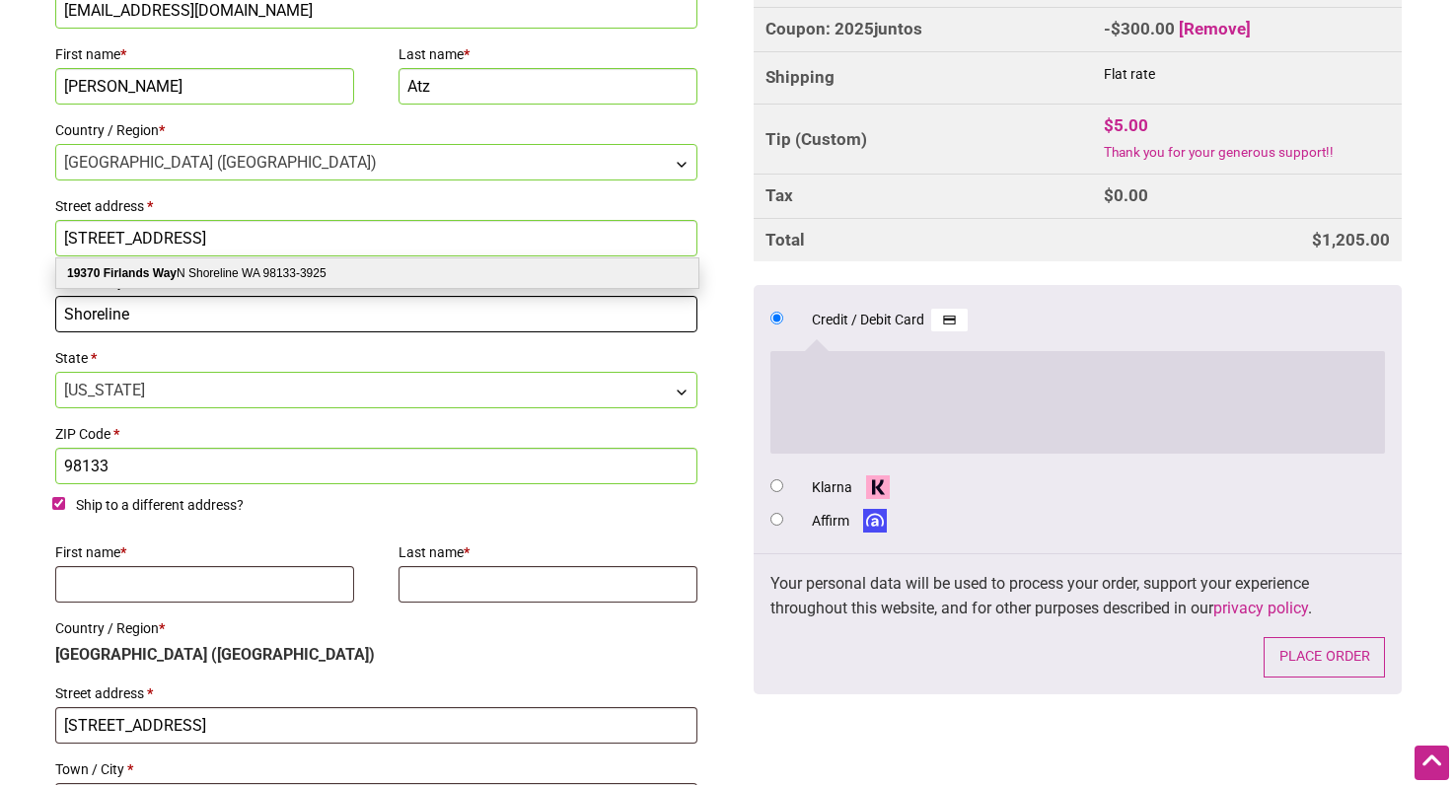
type input "Shoreline"
click at [58, 503] on input "Ship to a different address?" at bounding box center [58, 503] width 13 height 13
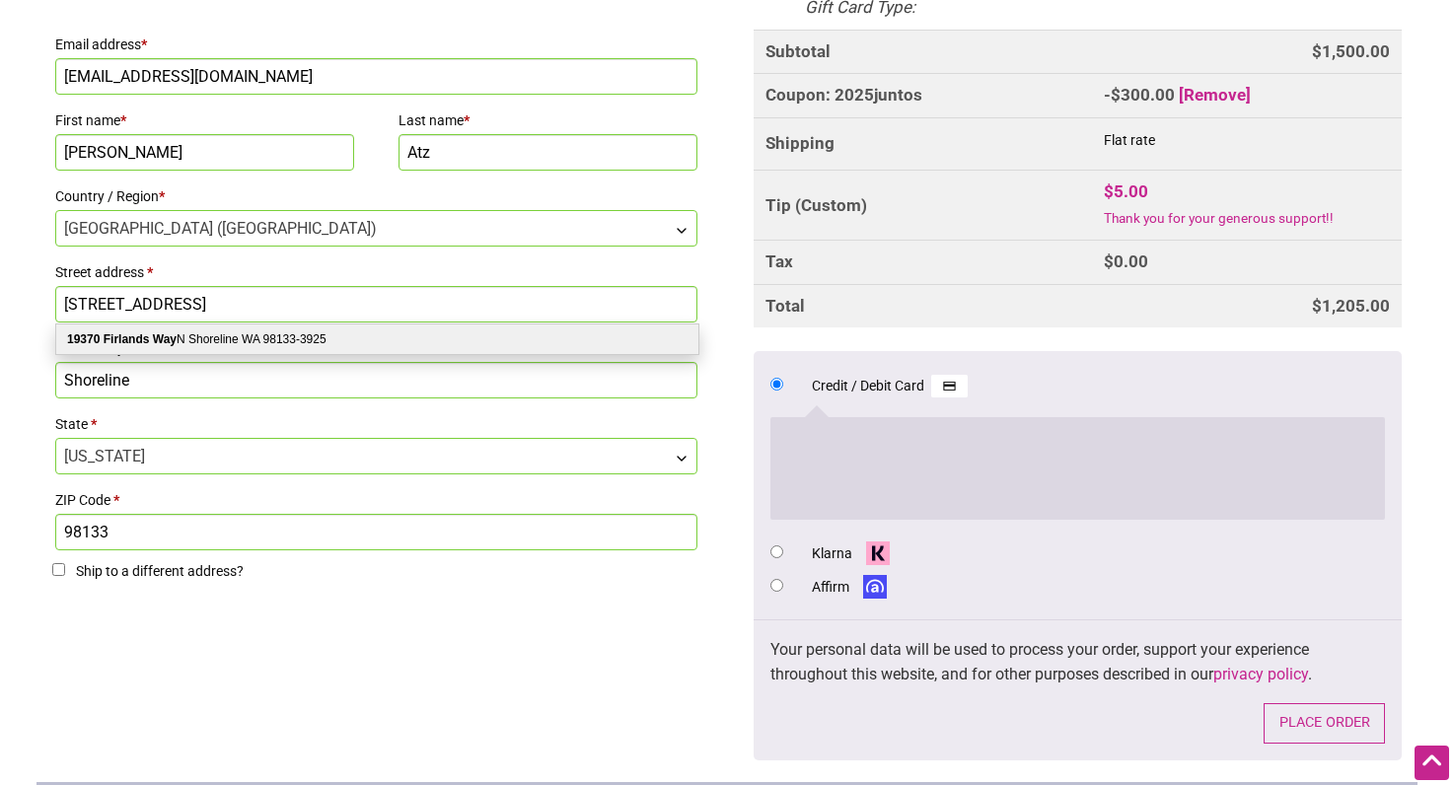
scroll to position [751, 0]
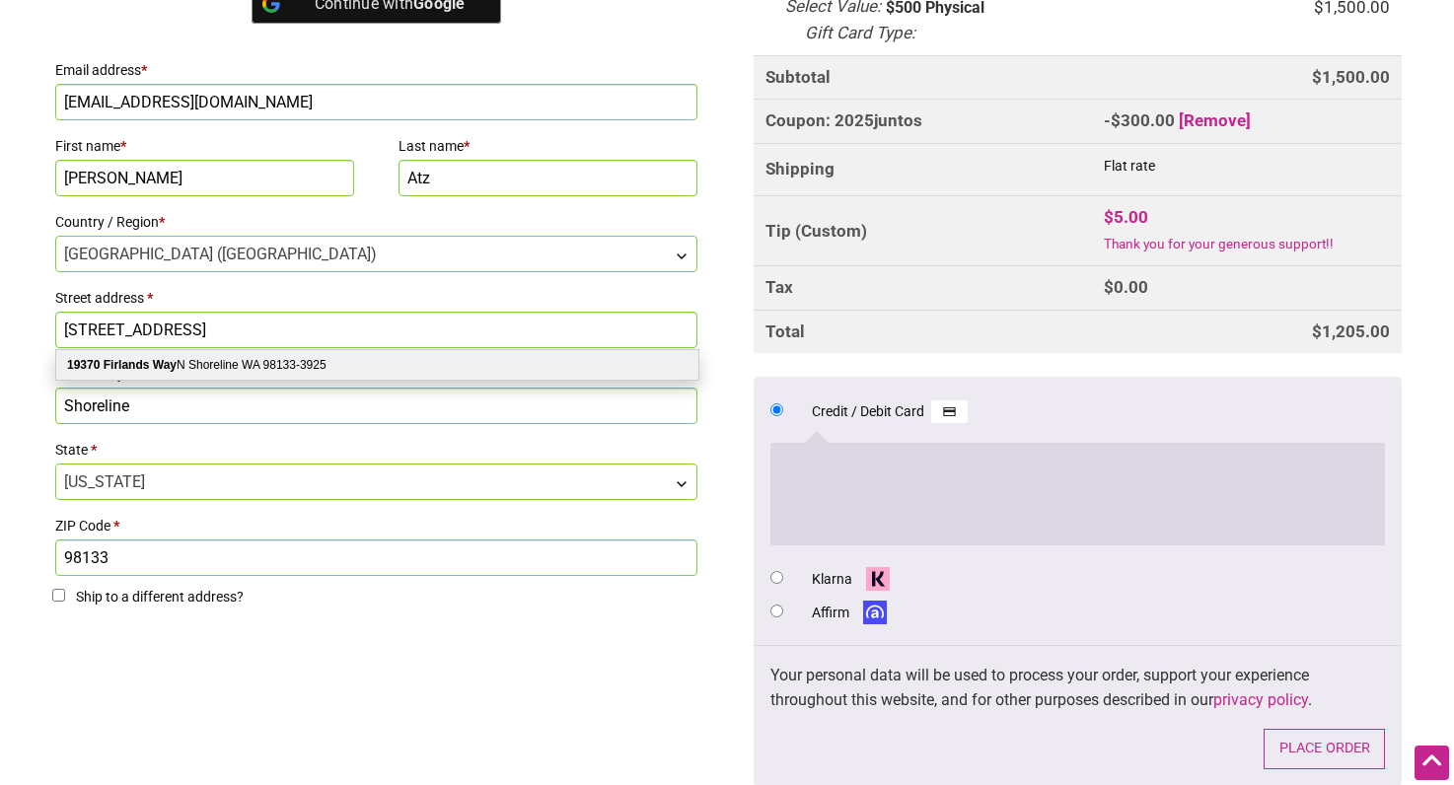
click at [365, 593] on label "Ship to a different address?" at bounding box center [376, 601] width 648 height 33
click at [65, 593] on input "Ship to a different address?" at bounding box center [58, 595] width 13 height 13
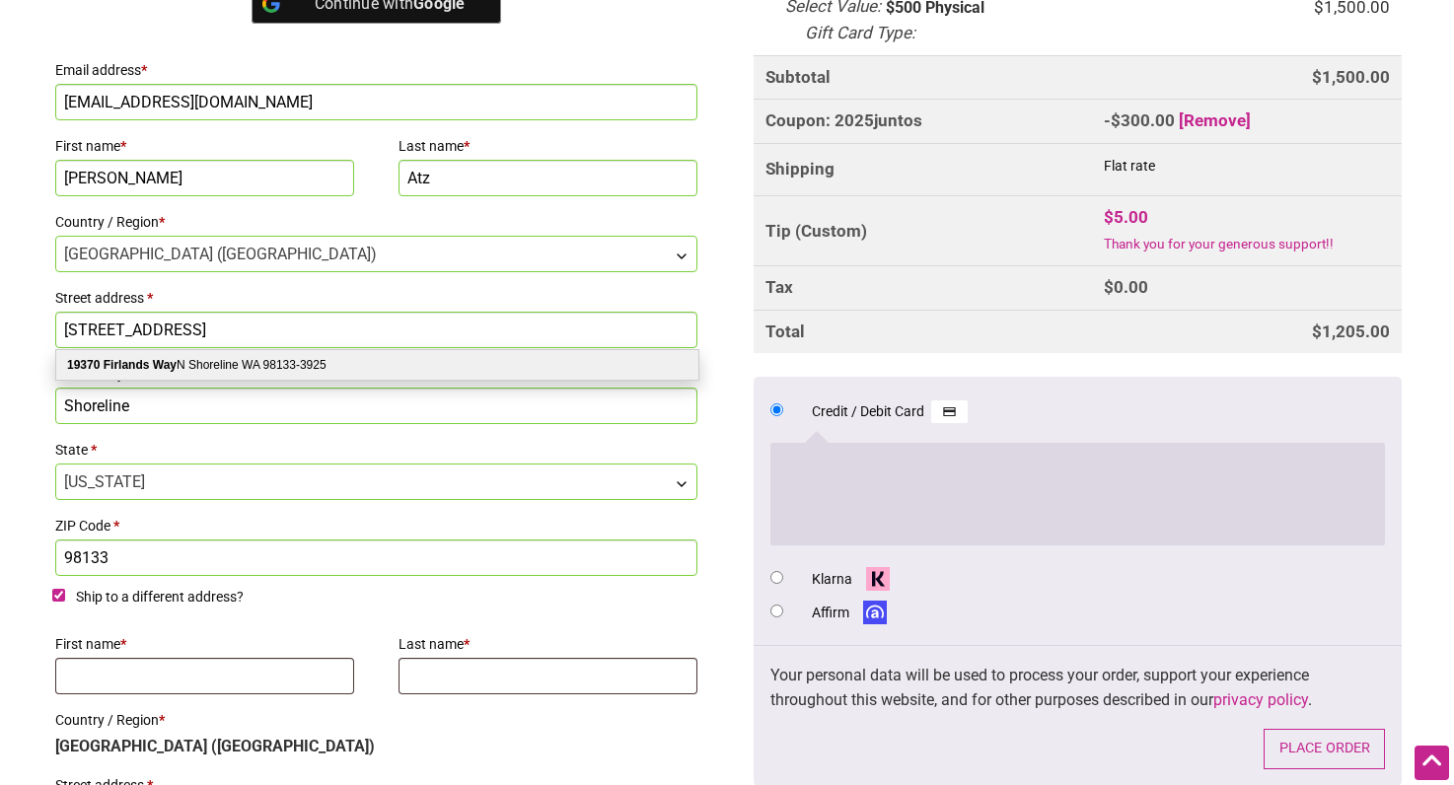
click at [222, 408] on input "Shoreline" at bounding box center [376, 406] width 642 height 37
click at [110, 475] on span "Washington" at bounding box center [376, 482] width 640 height 35
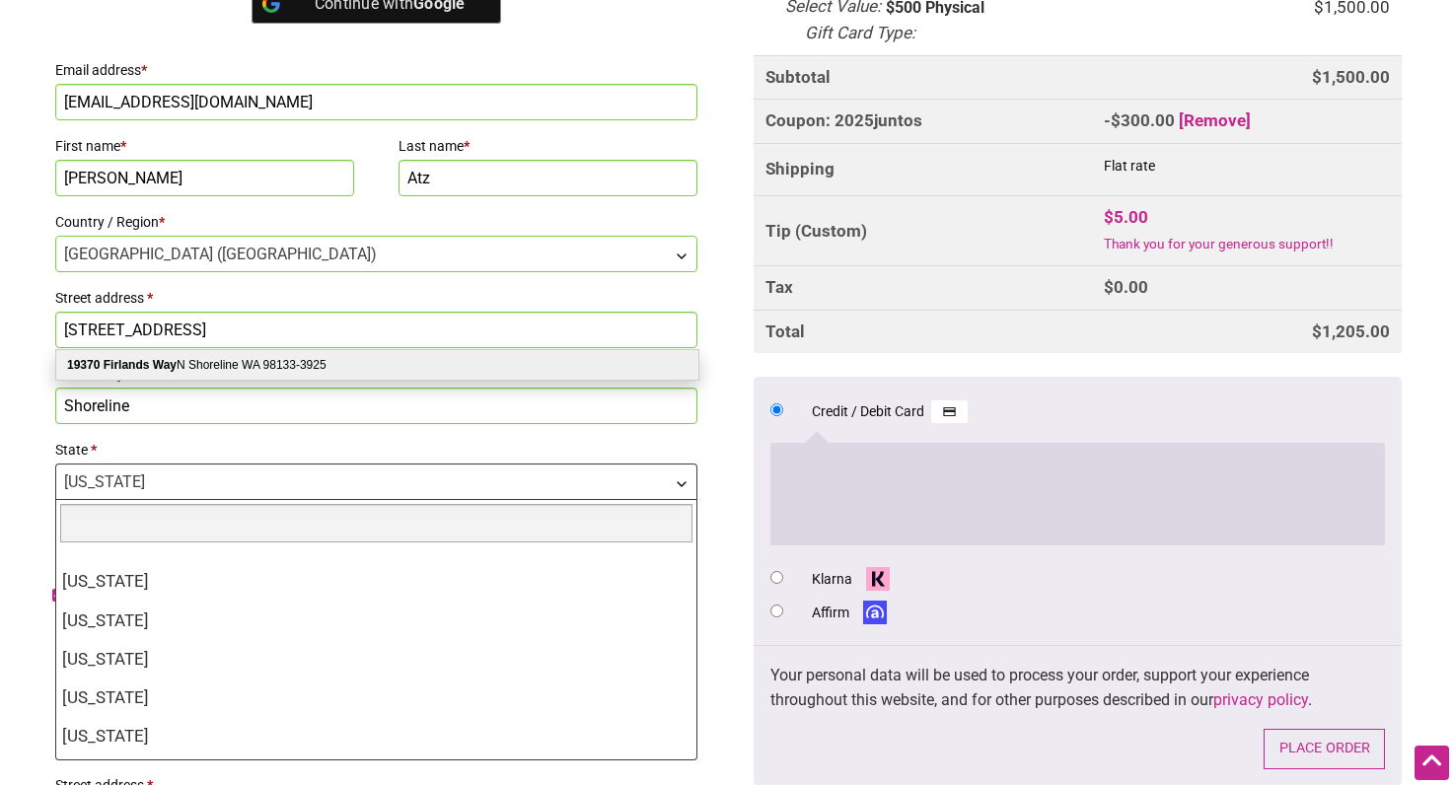
scroll to position [1890, 0]
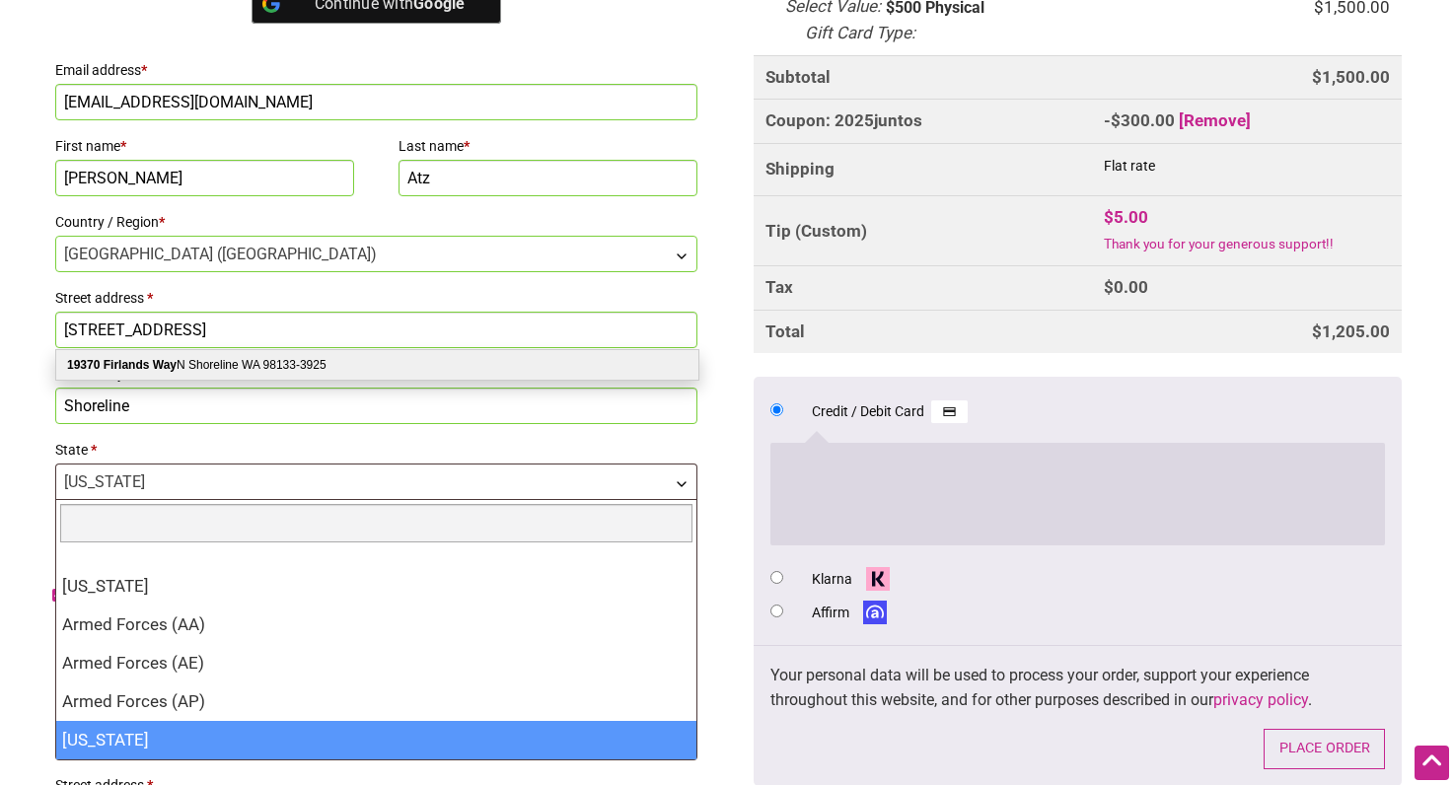
click at [126, 482] on span "Washington" at bounding box center [376, 482] width 640 height 35
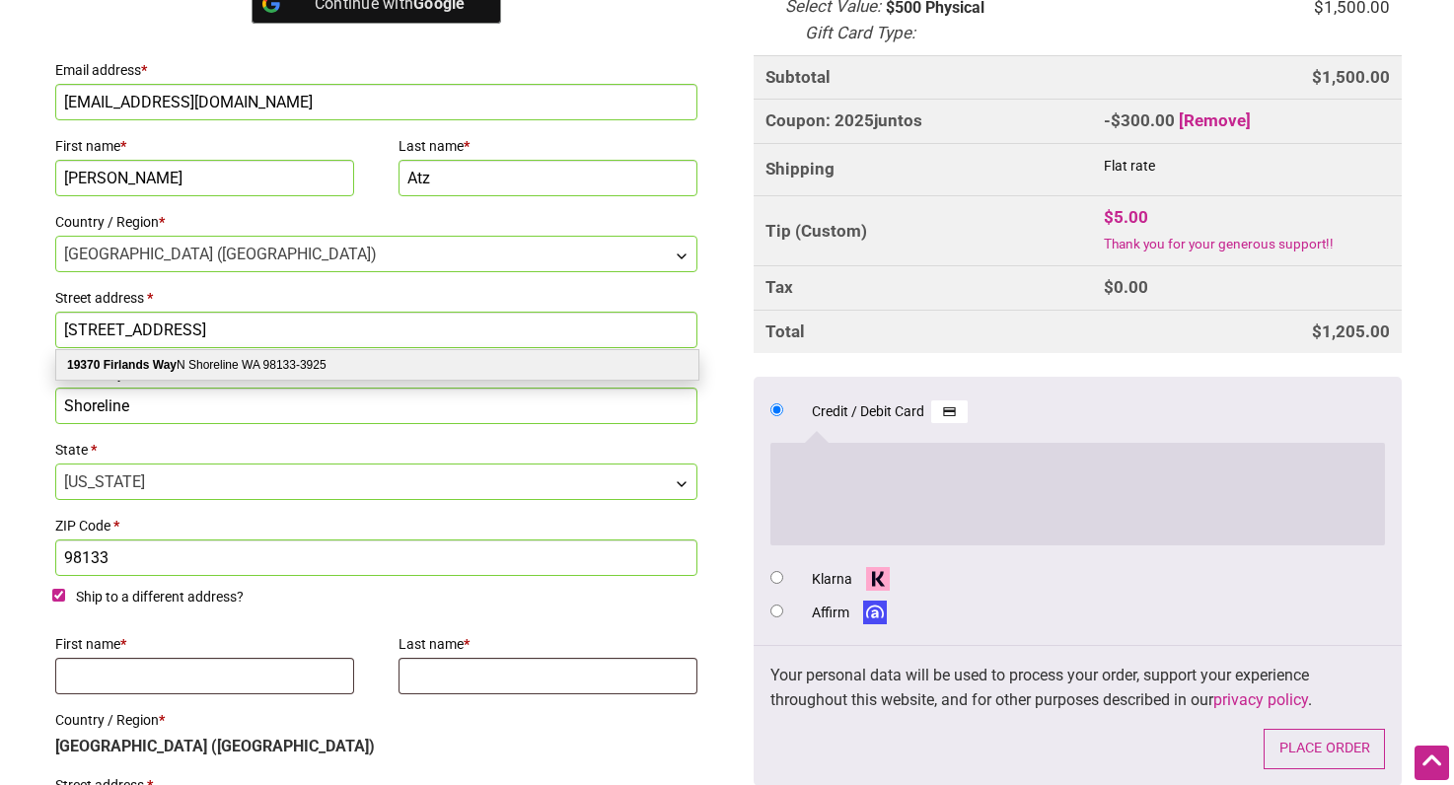
click at [59, 594] on input "Ship to a different address?" at bounding box center [58, 595] width 13 height 13
checkbox input "false"
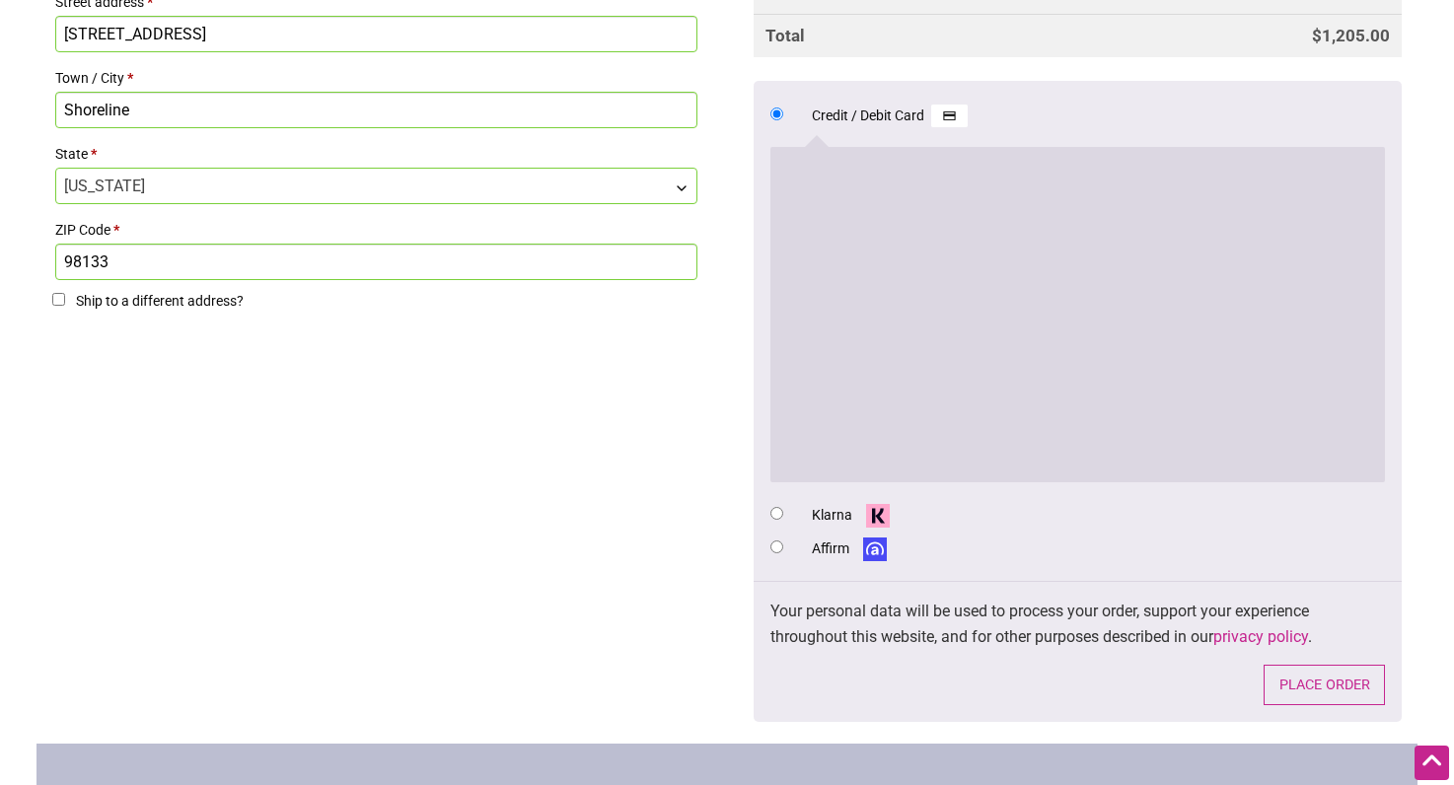
scroll to position [1049, 0]
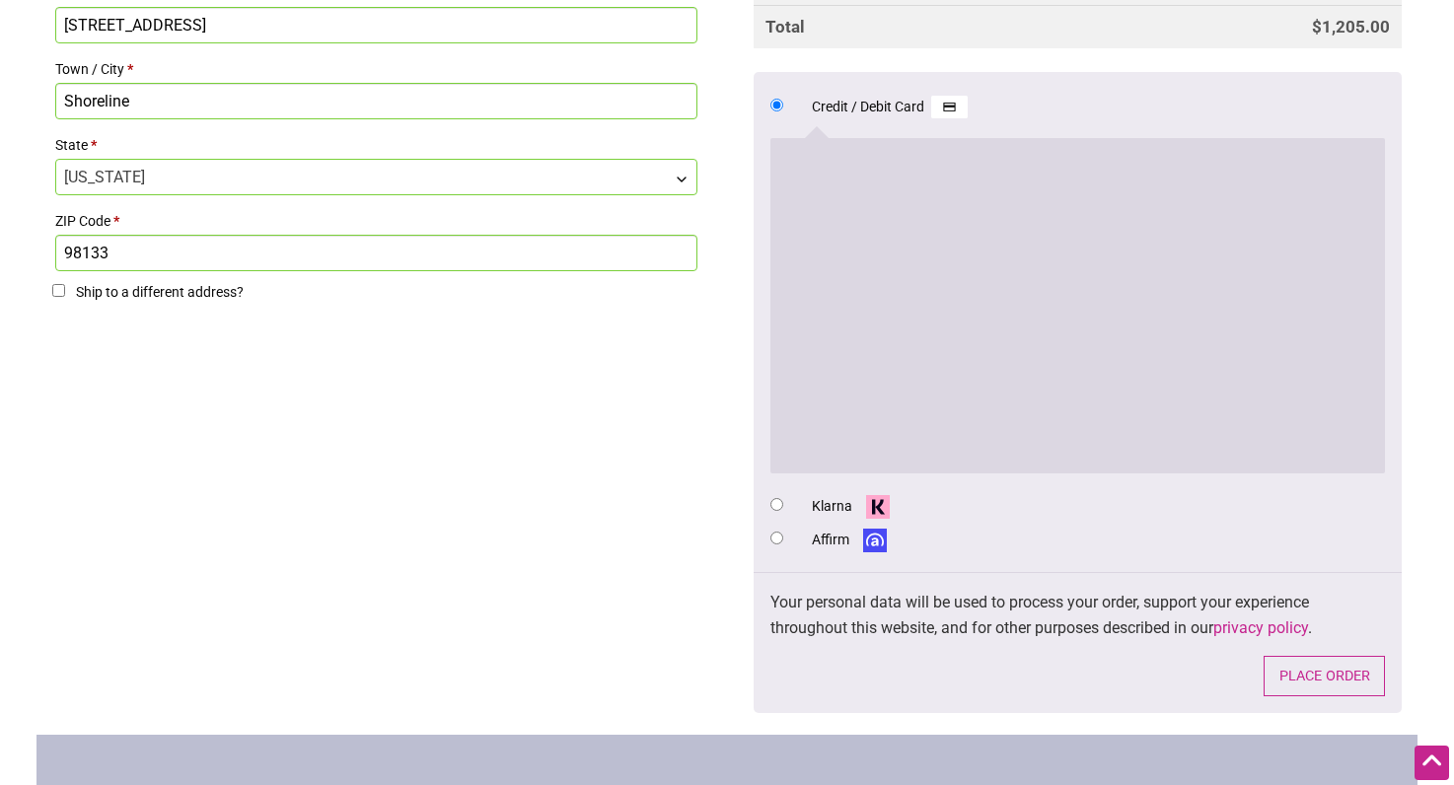
click at [1054, 556] on li "Affirm" at bounding box center [1078, 539] width 615 height 34
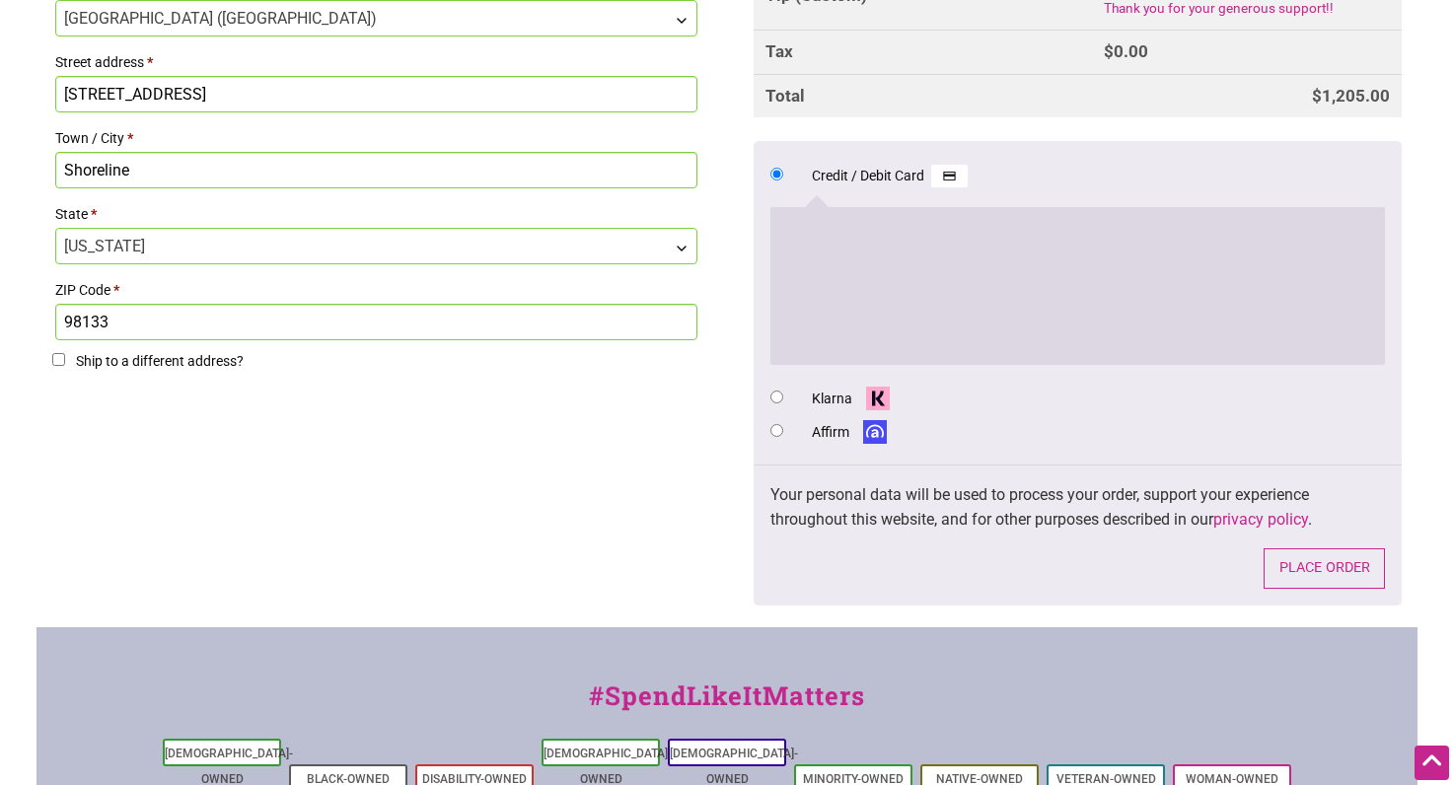
scroll to position [988, 0]
click at [1328, 570] on button "Place order" at bounding box center [1324, 568] width 121 height 40
